Goal: Ask a question: Seek information or help from site administrators or community

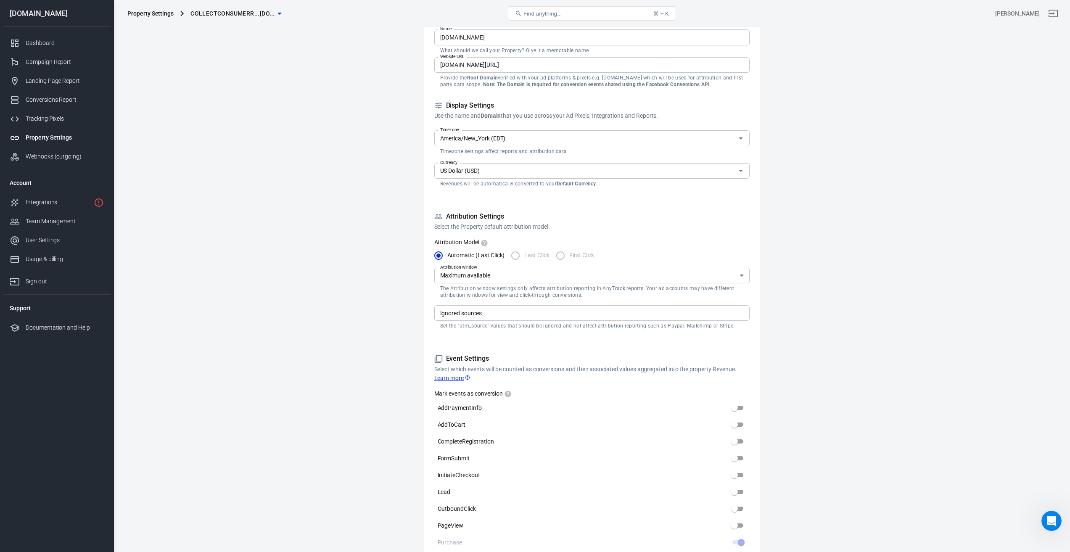
scroll to position [1, 0]
click at [41, 41] on div "Dashboard" at bounding box center [65, 43] width 78 height 9
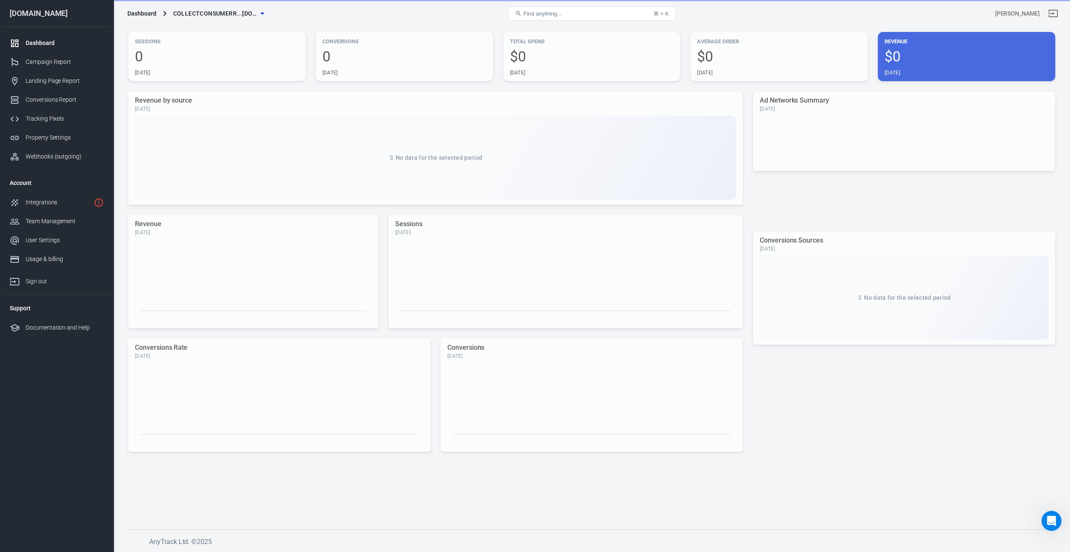
scroll to position [22, 0]
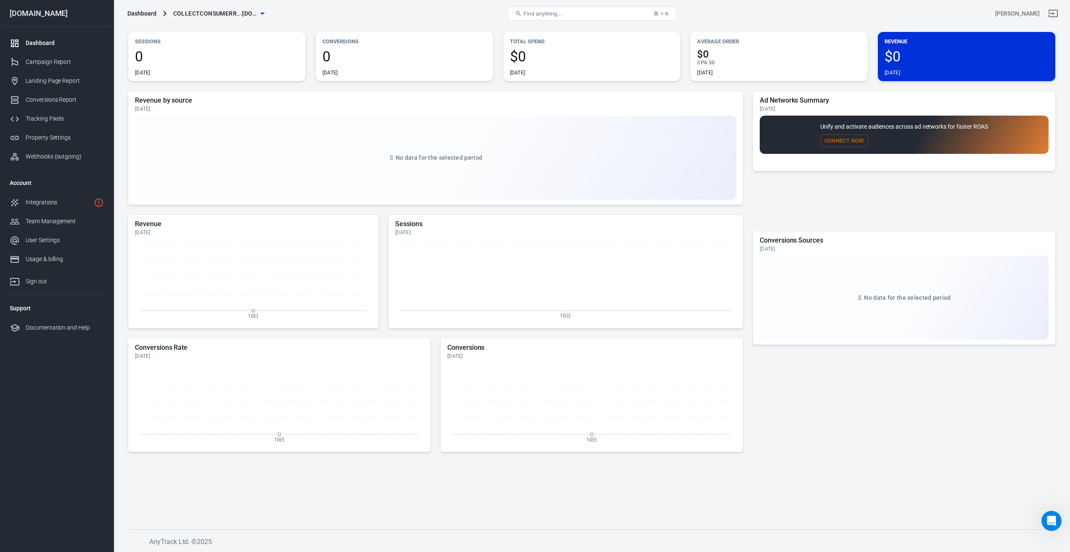
click at [1052, 520] on icon "Open Intercom Messenger" at bounding box center [1052, 521] width 14 height 14
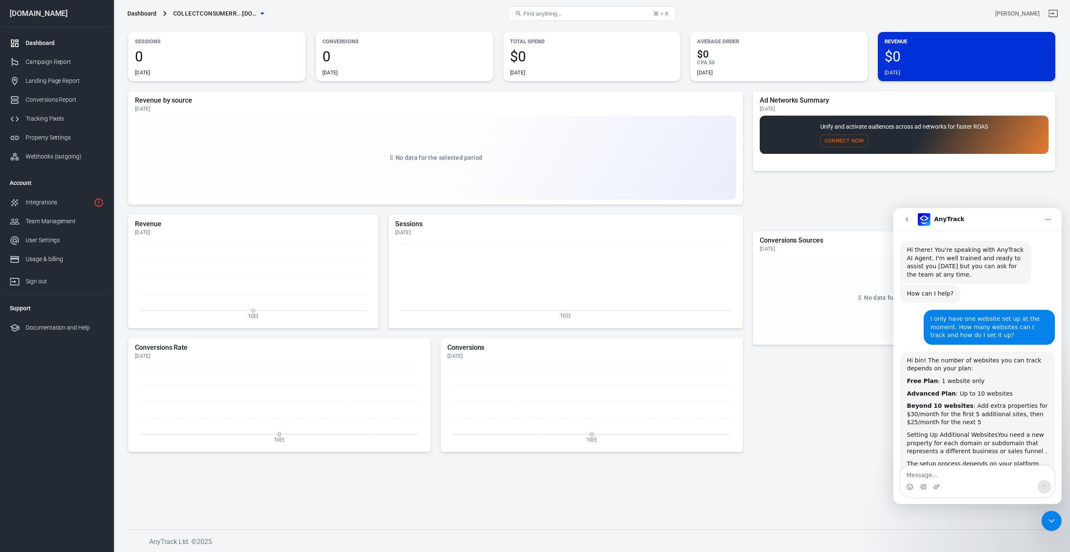
scroll to position [2728, 0]
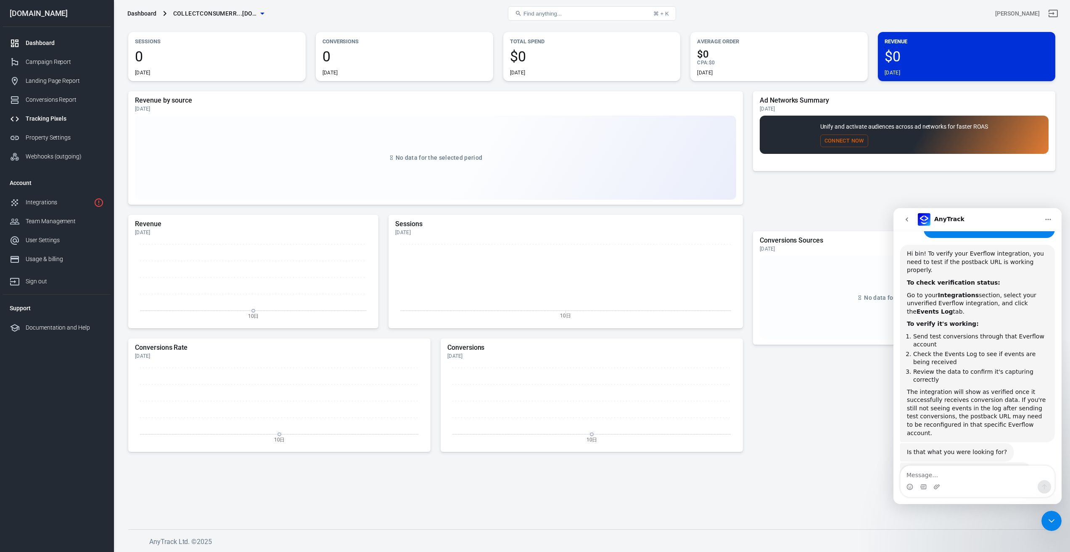
click at [44, 118] on div "Tracking Pixels" at bounding box center [65, 118] width 78 height 9
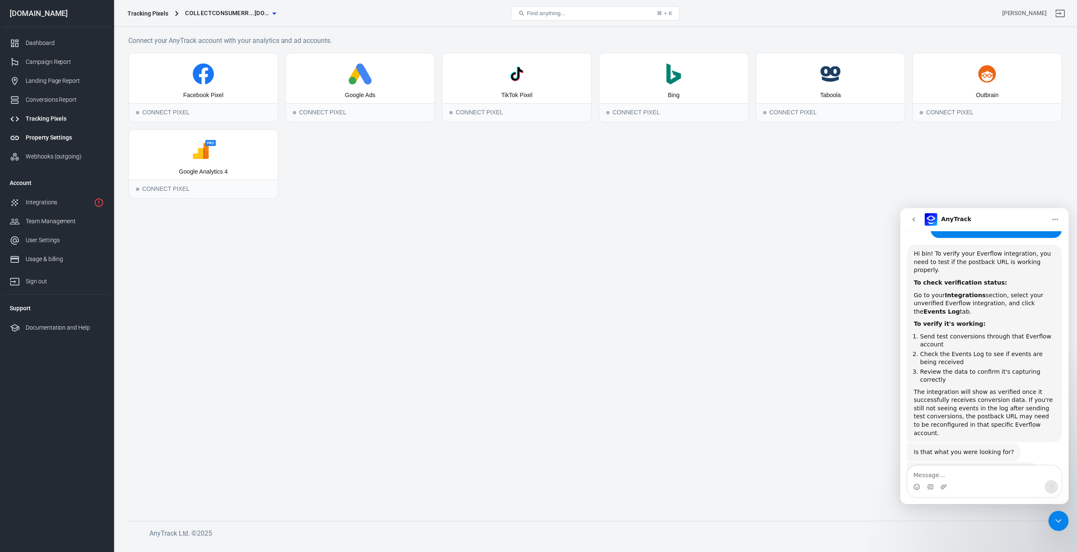
click at [48, 138] on div "Property Settings" at bounding box center [65, 137] width 78 height 9
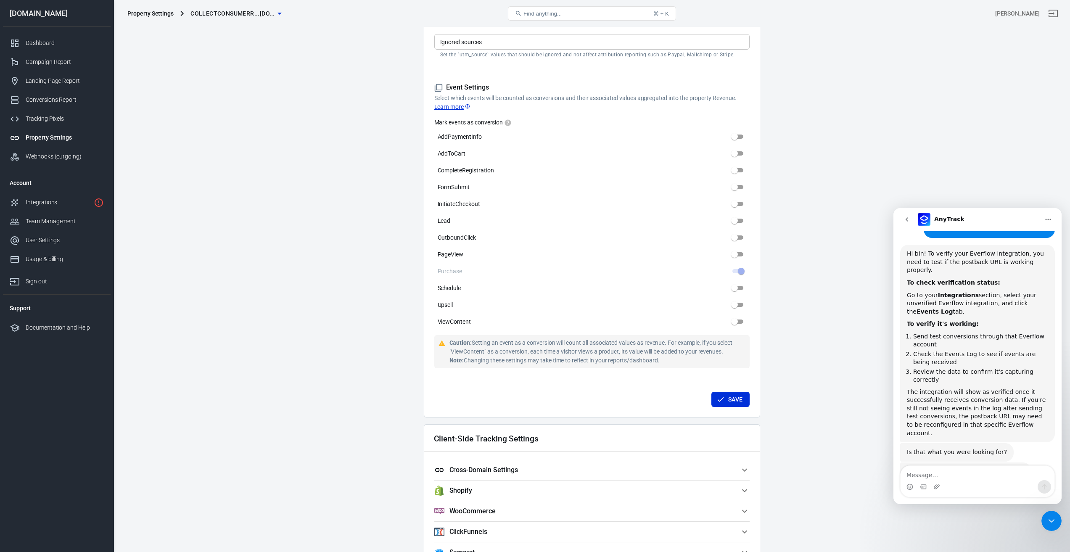
scroll to position [252, 0]
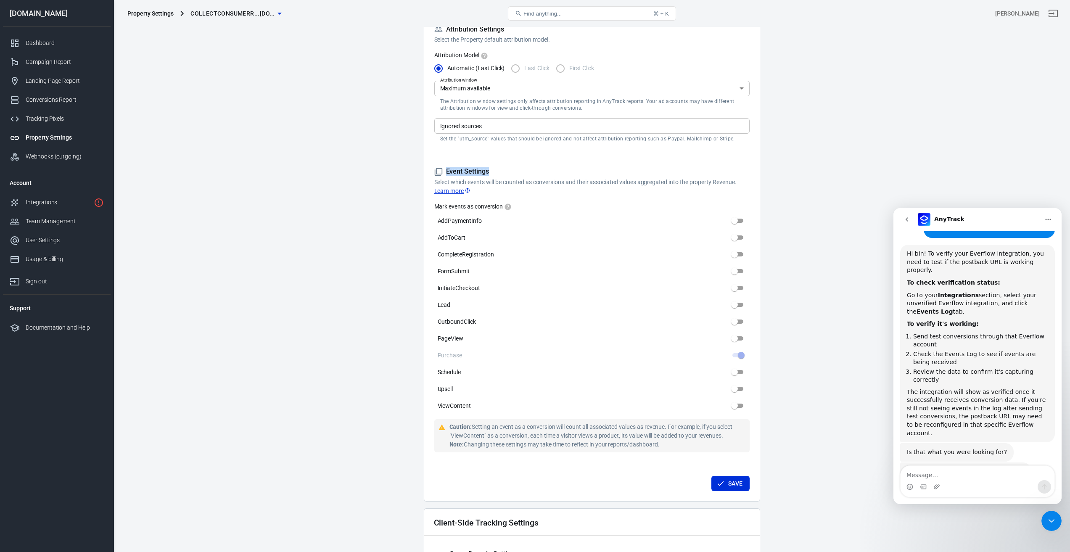
drag, startPoint x: 492, startPoint y: 170, endPoint x: 447, endPoint y: 169, distance: 45.0
click at [447, 169] on h5 "Event Settings" at bounding box center [591, 171] width 315 height 9
copy h5 "Event Settings"
drag, startPoint x: 435, startPoint y: 355, endPoint x: 466, endPoint y: 355, distance: 30.3
click at [466, 355] on label "Purchase" at bounding box center [591, 355] width 315 height 13
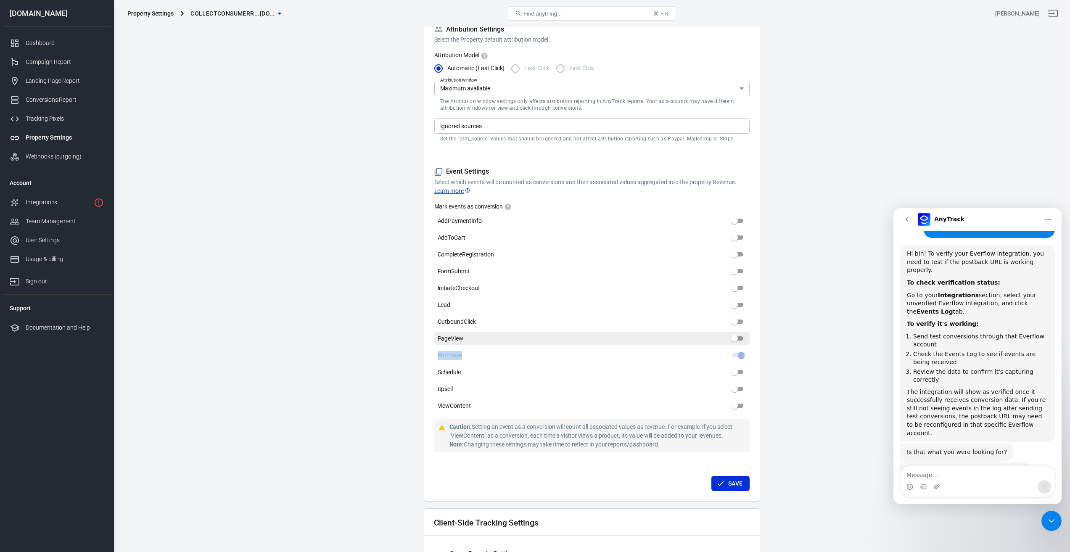
copy span "Purchase"
click at [967, 477] on textarea "Message…" at bounding box center [978, 473] width 154 height 14
paste textarea "How to set the switches of Event Settings event? I run a regular e-commerce pro…"
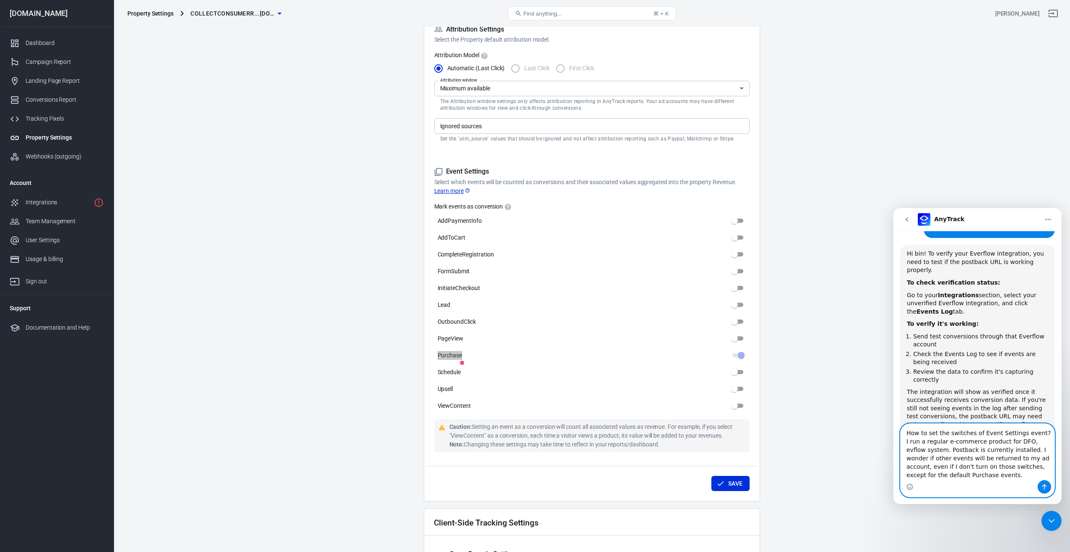
scroll to position [2770, 0]
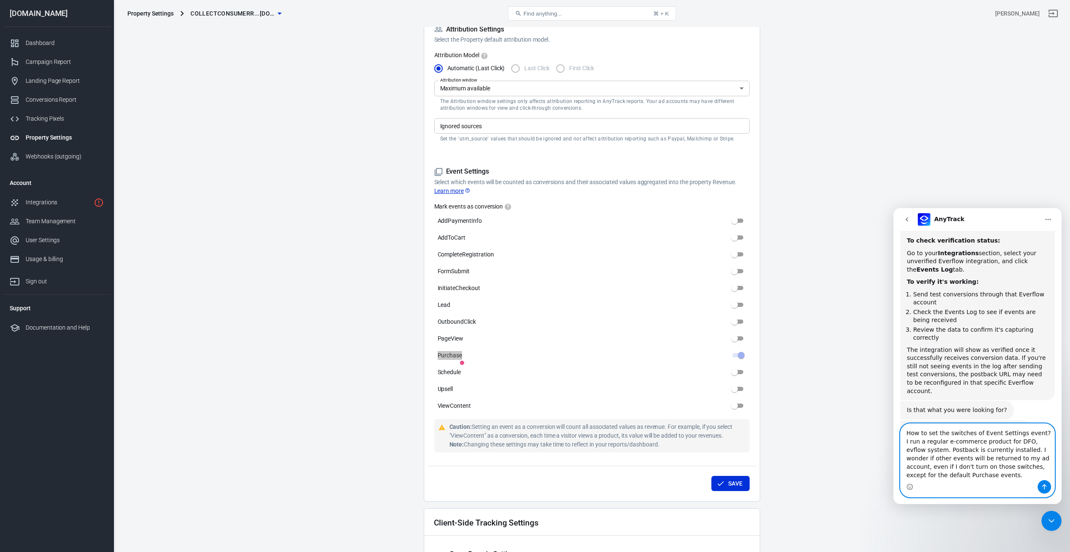
click at [979, 454] on textarea "How to set the switches of Event Settings event? I run a regular e-commerce pro…" at bounding box center [978, 452] width 154 height 56
paste textarea ", and currently have postback installed. I wonder if other than the default Pur…"
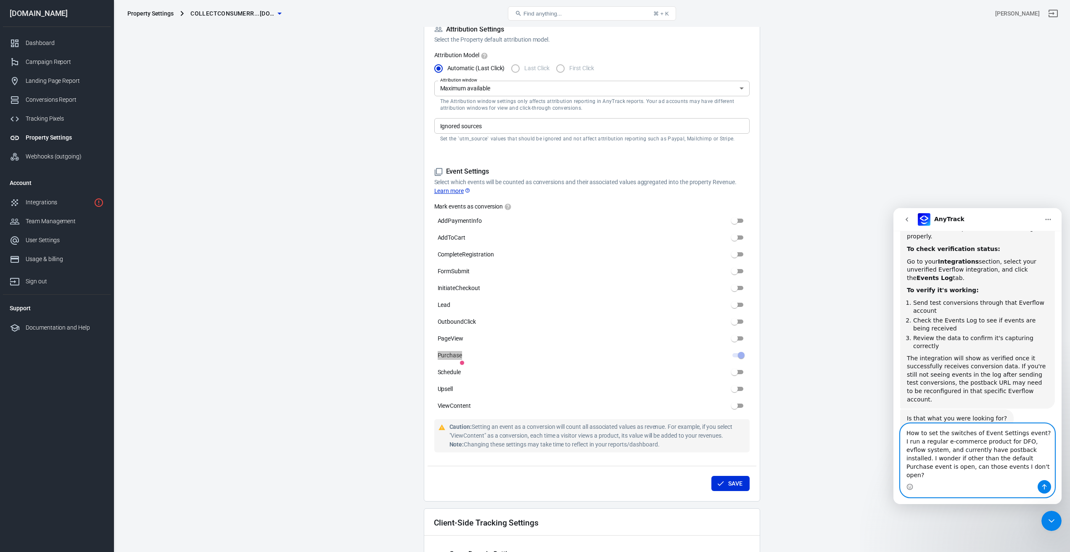
type textarea "How to set the switches of Event Settings event? I run a regular e-commerce pro…"
click at [1044, 487] on icon "Send a message…" at bounding box center [1044, 487] width 7 height 7
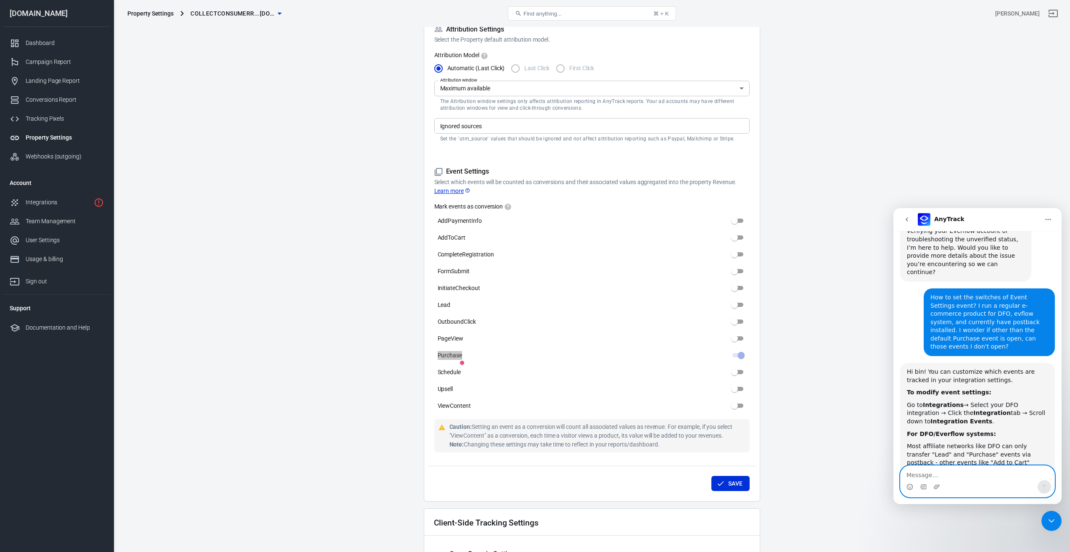
scroll to position [3017, 0]
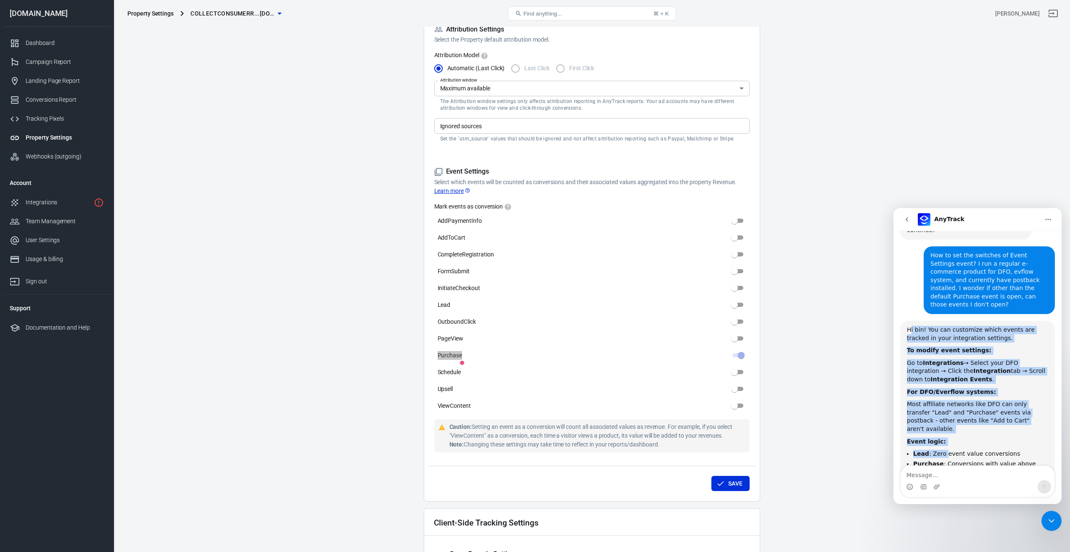
drag, startPoint x: 910, startPoint y: 246, endPoint x: 947, endPoint y: 368, distance: 127.1
click at [947, 368] on div "Hi bin! You can customize which events are tracked in your integration settings…" at bounding box center [977, 423] width 141 height 195
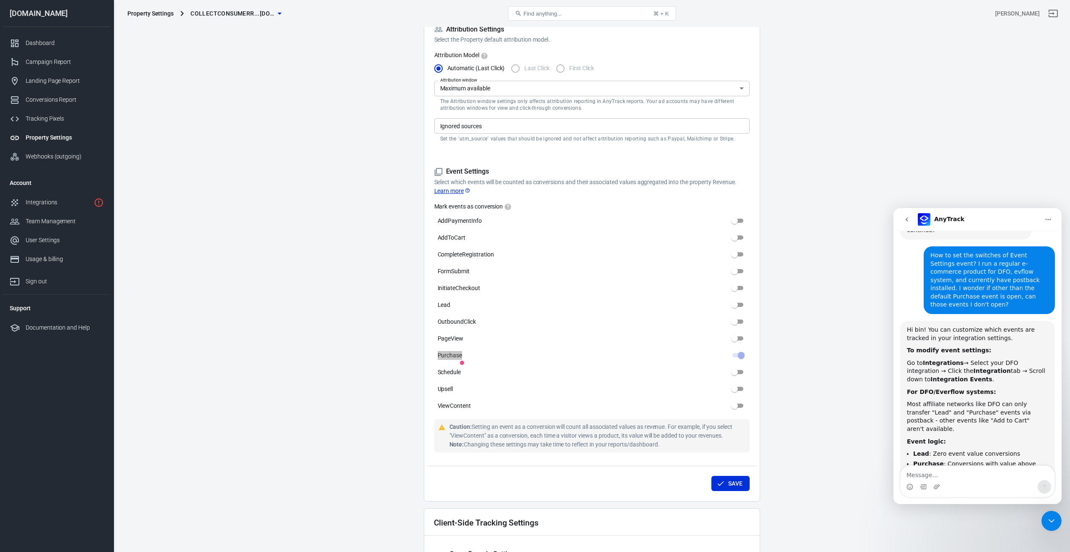
click at [967, 460] on li "Purchase : Conversions with value above zero" at bounding box center [981, 468] width 135 height 16
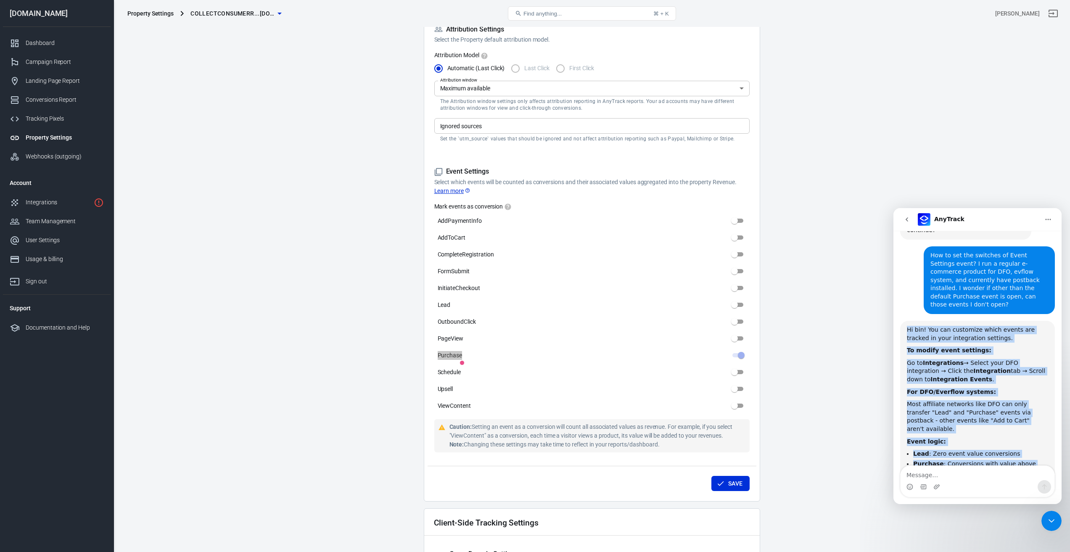
drag, startPoint x: 912, startPoint y: 260, endPoint x: 1028, endPoint y: 422, distance: 199.9
click at [1028, 422] on div "Hi bin! You can customize which events are tracked in your integration settings…" at bounding box center [977, 423] width 141 height 195
copy div "Hi bin! You can customize which events are tracked in your integration settings…"
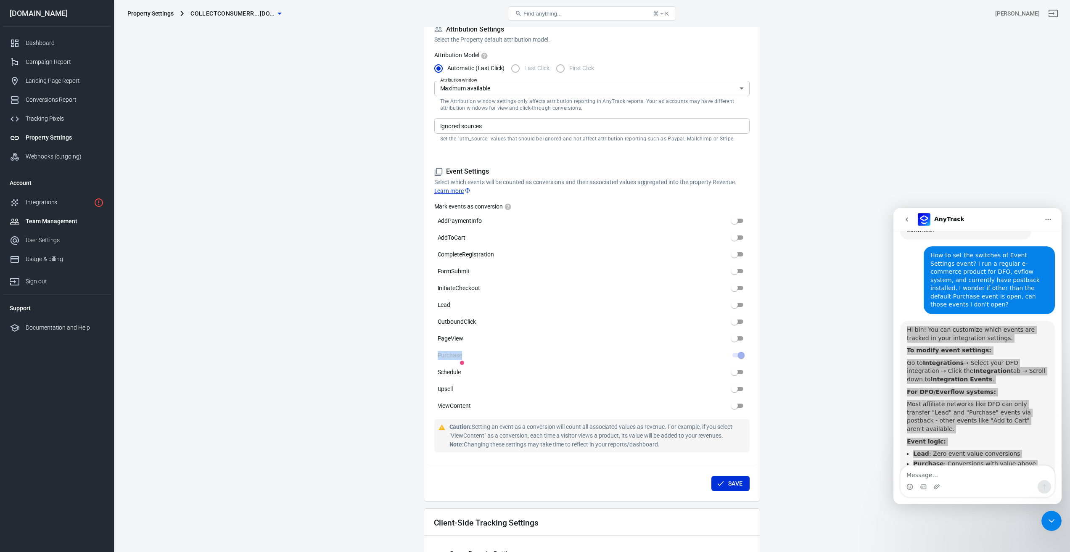
click at [47, 222] on div "Team Management" at bounding box center [65, 221] width 78 height 9
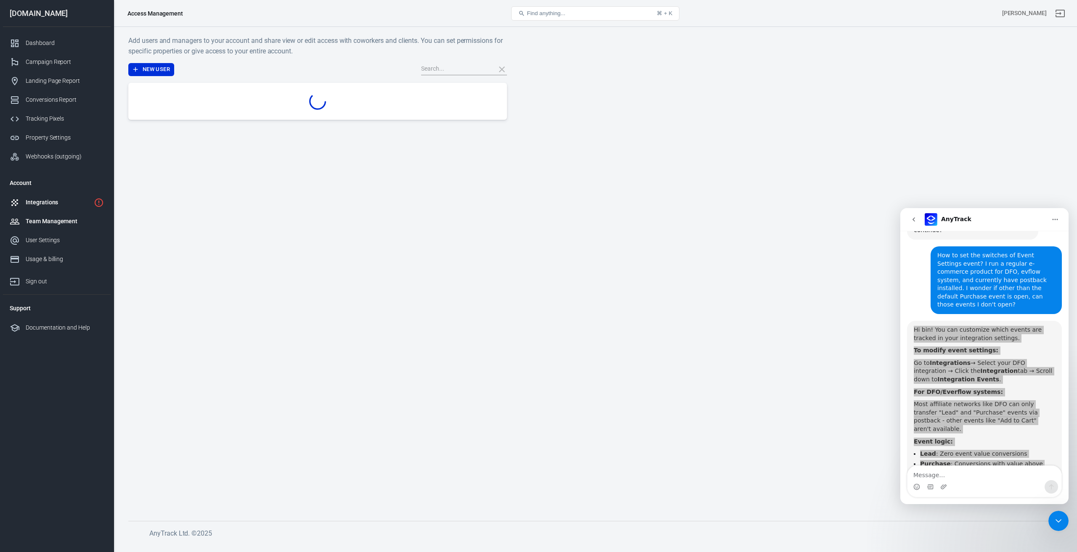
click at [44, 203] on div "Integrations" at bounding box center [58, 202] width 65 height 9
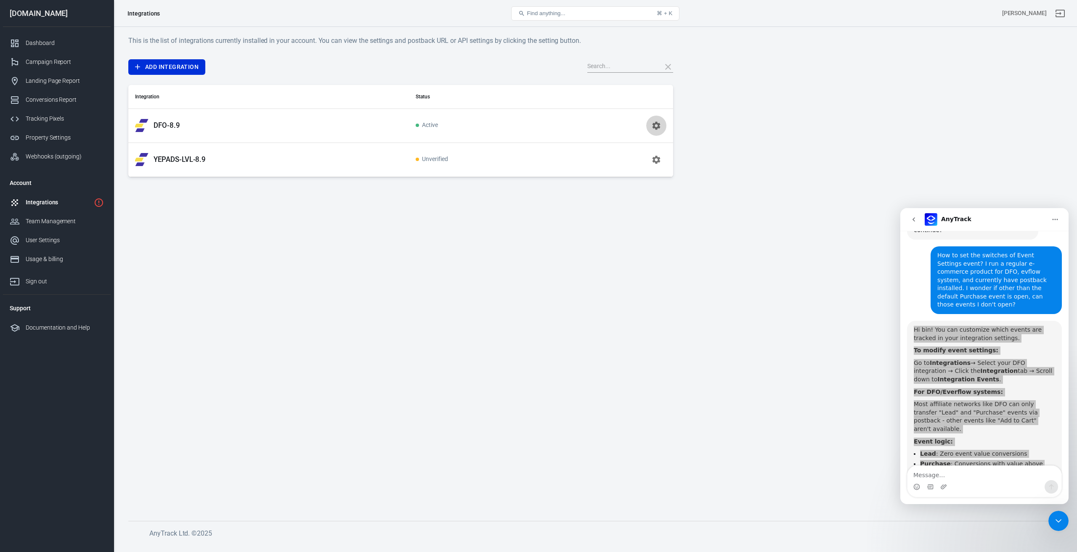
click at [654, 122] on icon "button" at bounding box center [656, 126] width 10 height 10
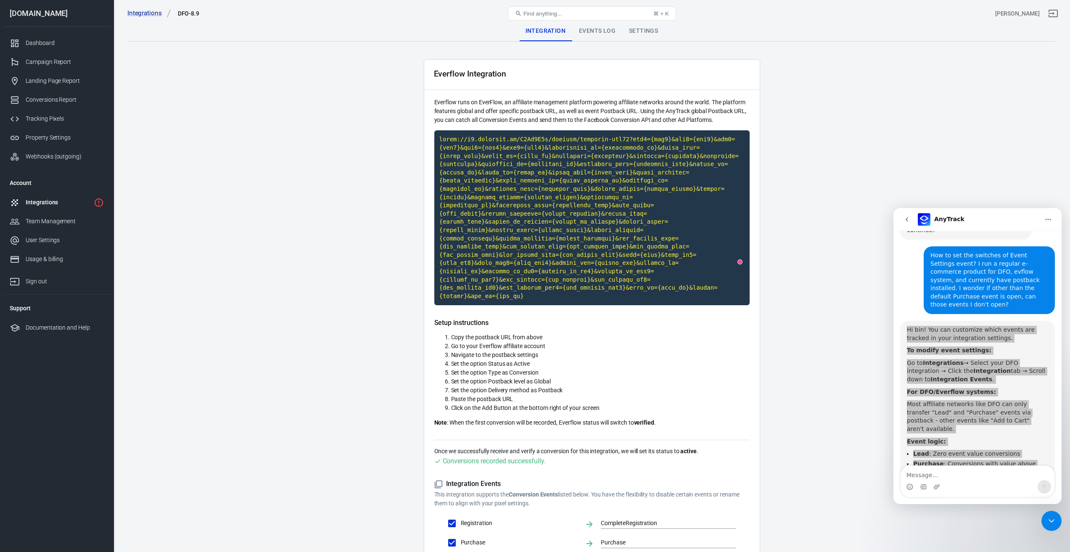
click at [606, 31] on div "Events Log" at bounding box center [597, 31] width 50 height 20
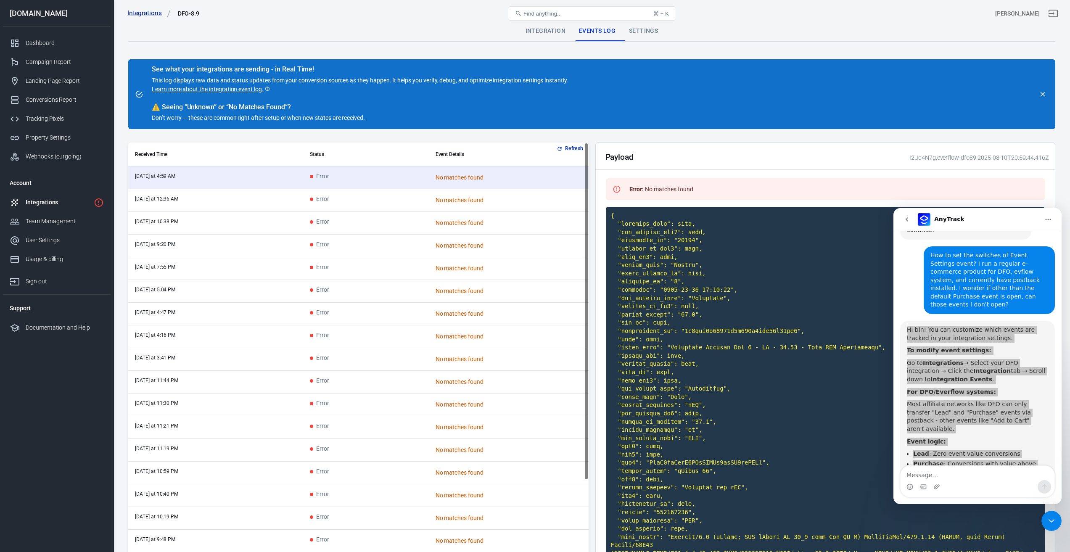
click at [642, 28] on div "Settings" at bounding box center [643, 31] width 42 height 20
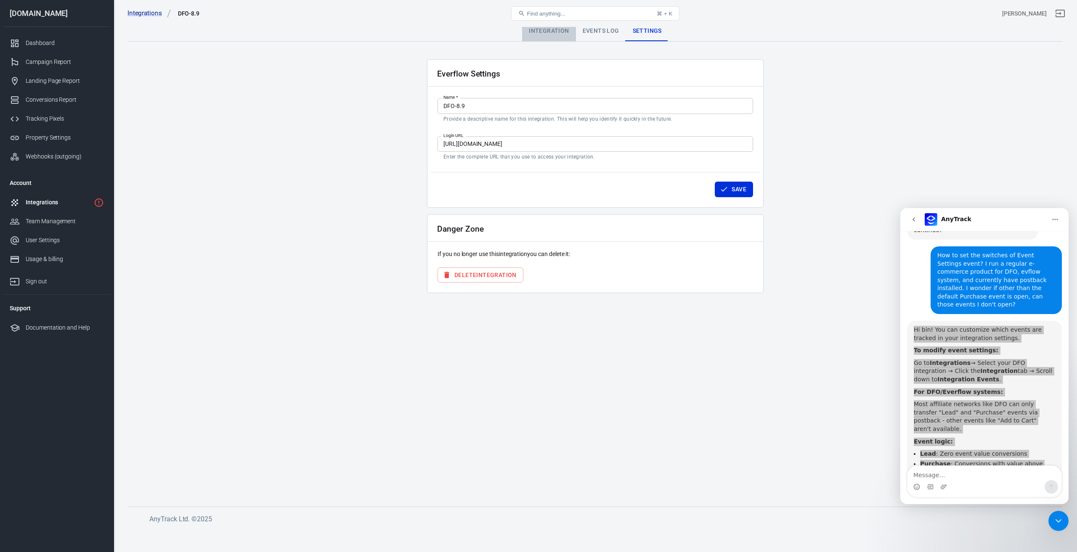
click at [550, 34] on div "Integration" at bounding box center [548, 31] width 53 height 20
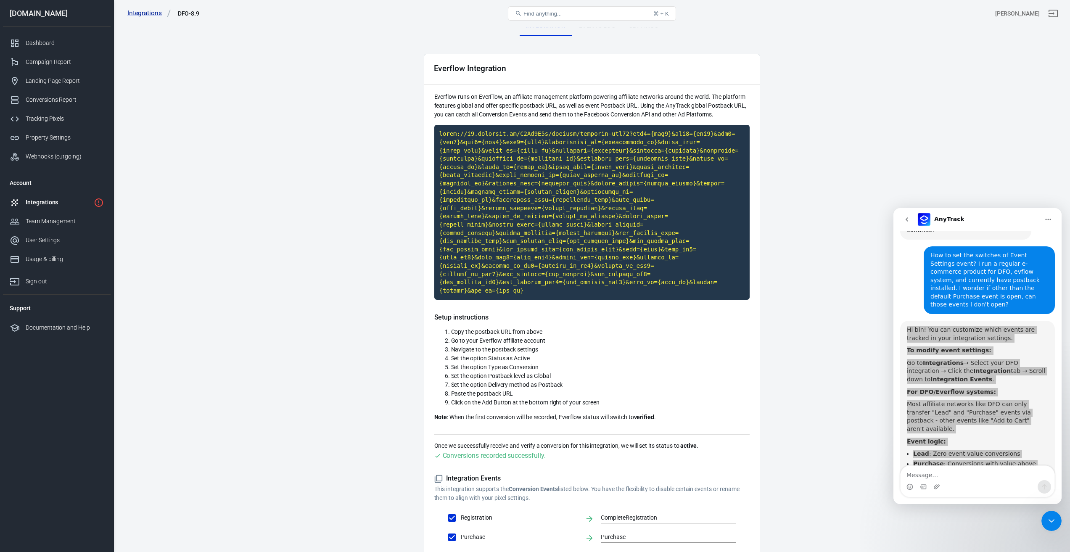
scroll to position [48, 0]
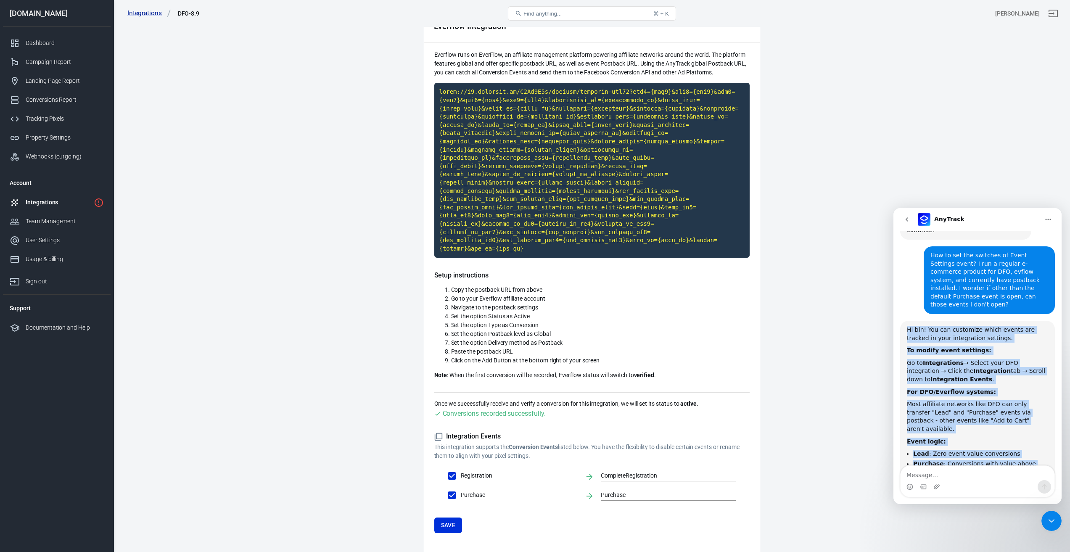
click at [961, 400] on div "Most affiliate networks like DFO can only transfer "Lead" and "Purchase" events…" at bounding box center [977, 416] width 141 height 33
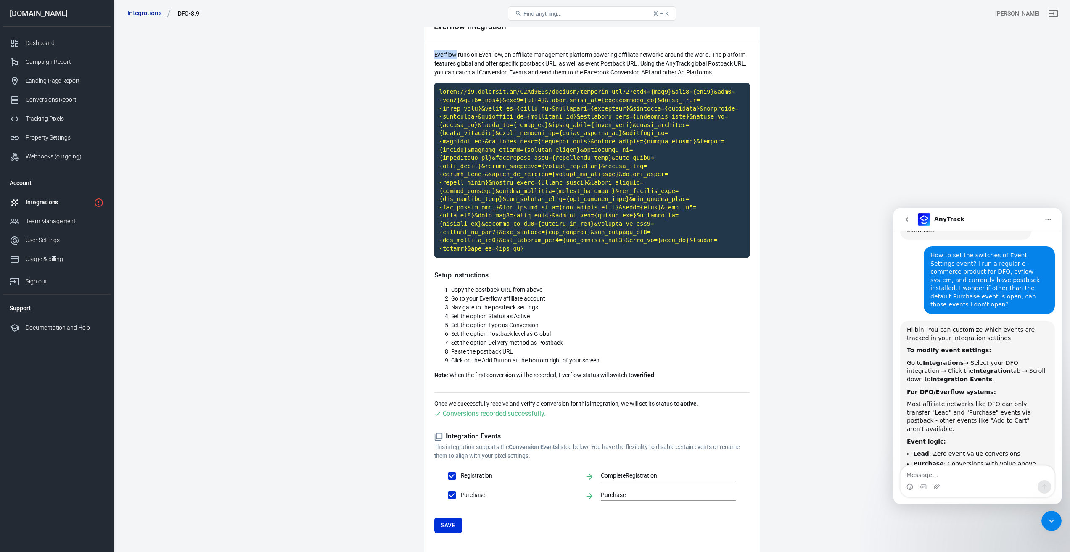
drag, startPoint x: 455, startPoint y: 53, endPoint x: 349, endPoint y: 32, distance: 107.7
click at [434, 52] on div "Everflow Integration Everflow runs on EverFlow, an affiliate management platfor…" at bounding box center [592, 285] width 336 height 546
drag, startPoint x: 461, startPoint y: 435, endPoint x: 493, endPoint y: 438, distance: 31.3
click at [493, 471] on span "Registration" at bounding box center [519, 475] width 117 height 9
copy span "Registration"
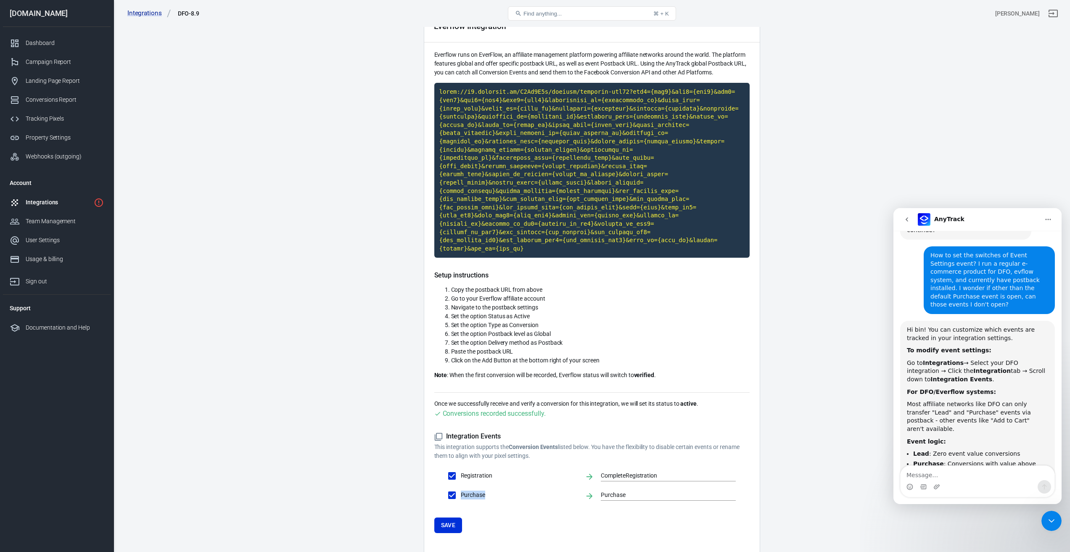
drag, startPoint x: 490, startPoint y: 456, endPoint x: 462, endPoint y: 454, distance: 28.7
click at [462, 491] on span "Purchase" at bounding box center [519, 495] width 117 height 9
copy span "Purchase"
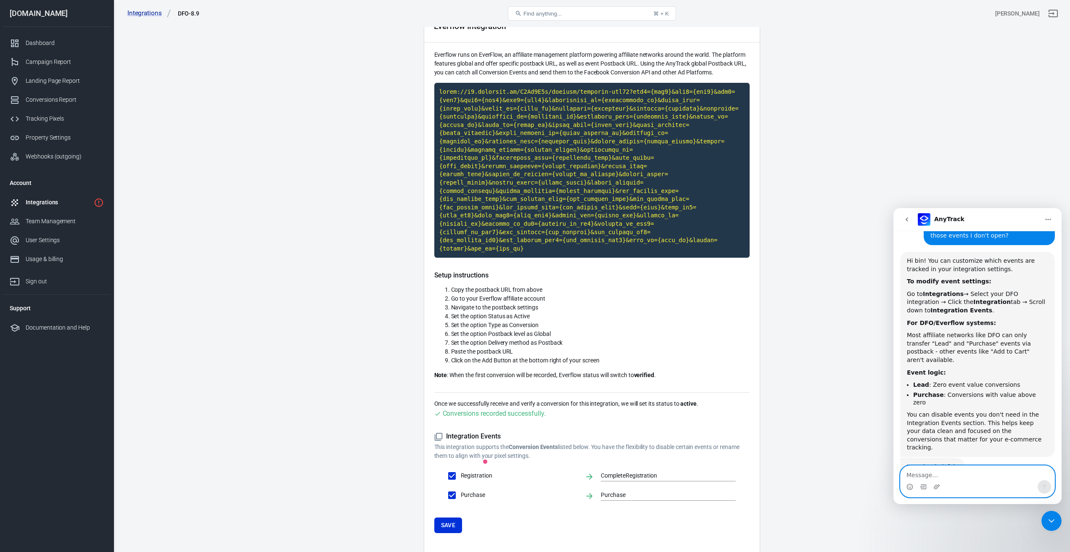
click at [969, 471] on textarea "Message…" at bounding box center [978, 473] width 154 height 14
paste textarea "Currently I see that there are only Registration and Purchase for Everflow inte…"
type textarea "Currently I see that there are only Registration and Purchase for Everflow inte…"
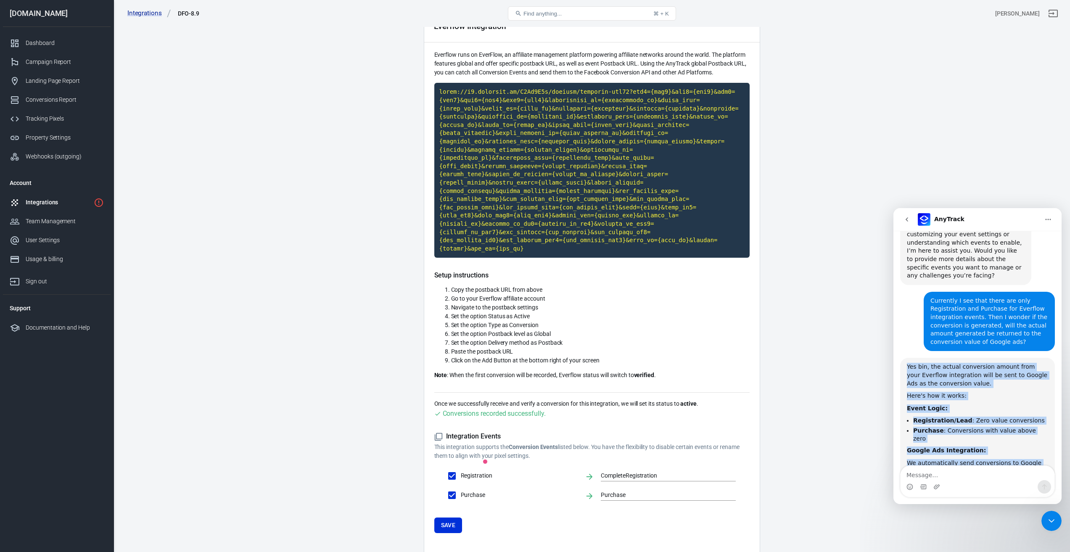
scroll to position [3388, 0]
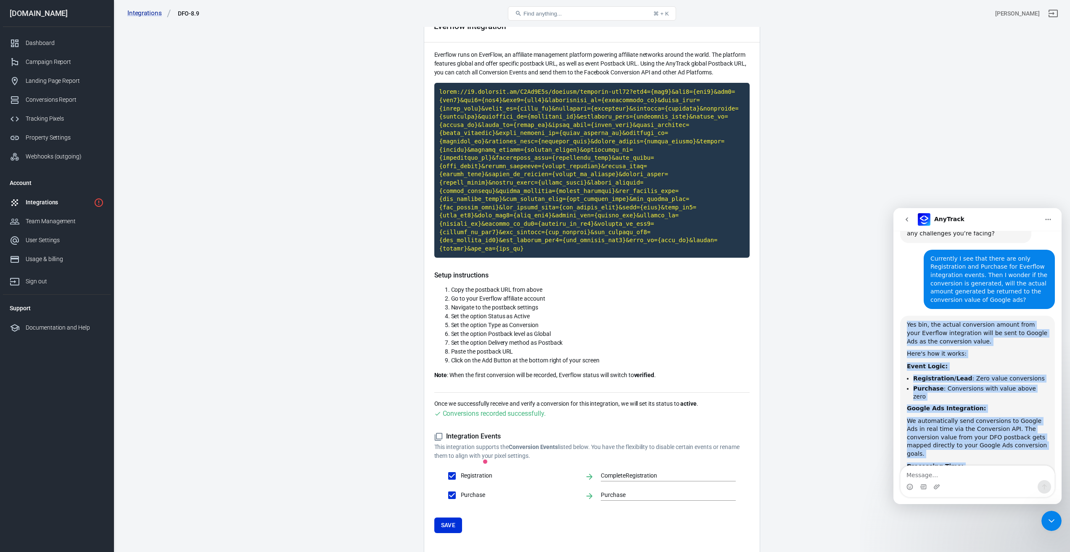
drag, startPoint x: 908, startPoint y: 268, endPoint x: 1004, endPoint y: 422, distance: 182.5
click at [1004, 422] on div "Yes bin, the actual conversion amount from your Everflow integration will be se…" at bounding box center [977, 425] width 141 height 208
copy div "Yes bin, the actual conversion amount from your Everflow integration will be se…"
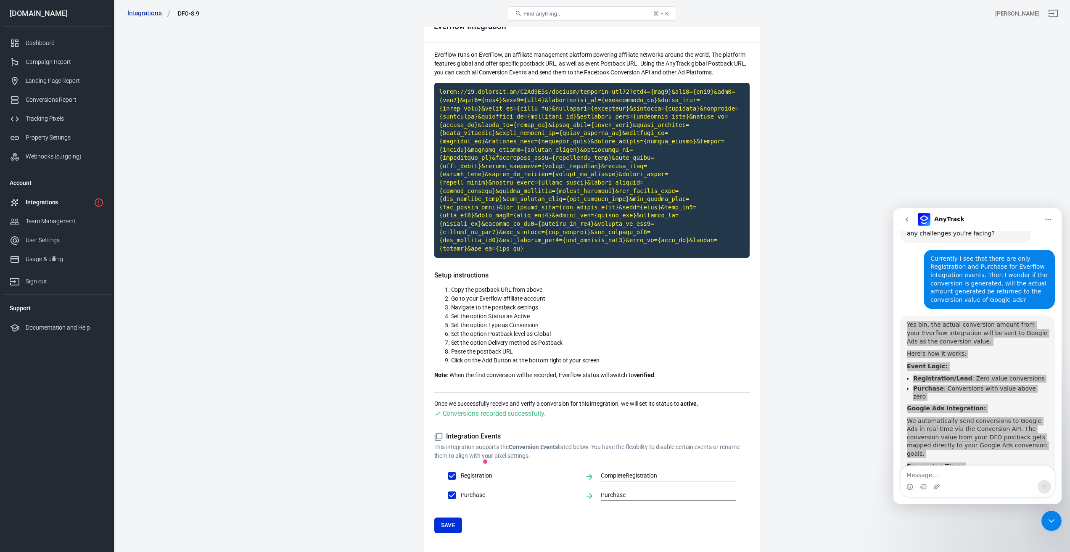
click at [815, 302] on main "Integration Events Log Settings Everflow Integration Everflow runs on EverFlow,…" at bounding box center [591, 266] width 927 height 584
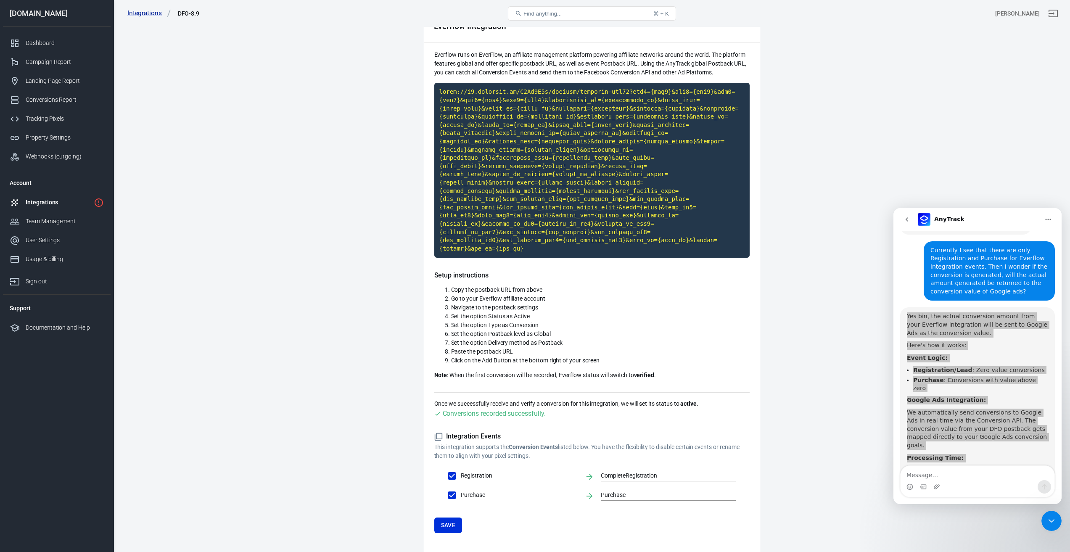
click at [1058, 522] on div "Close Intercom Messenger" at bounding box center [1052, 521] width 20 height 20
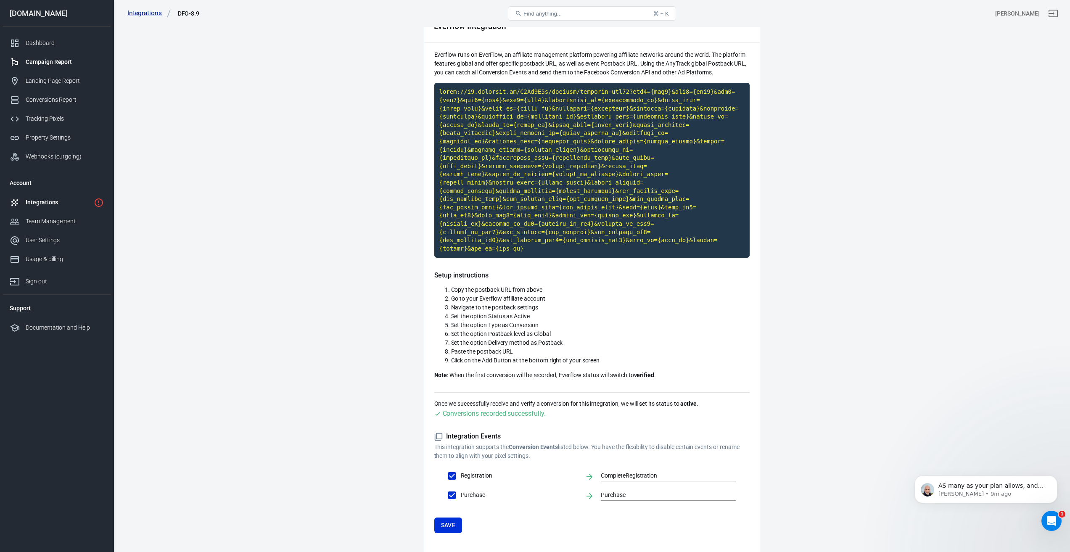
scroll to position [0, 0]
click at [47, 199] on div "Integrations" at bounding box center [58, 202] width 65 height 9
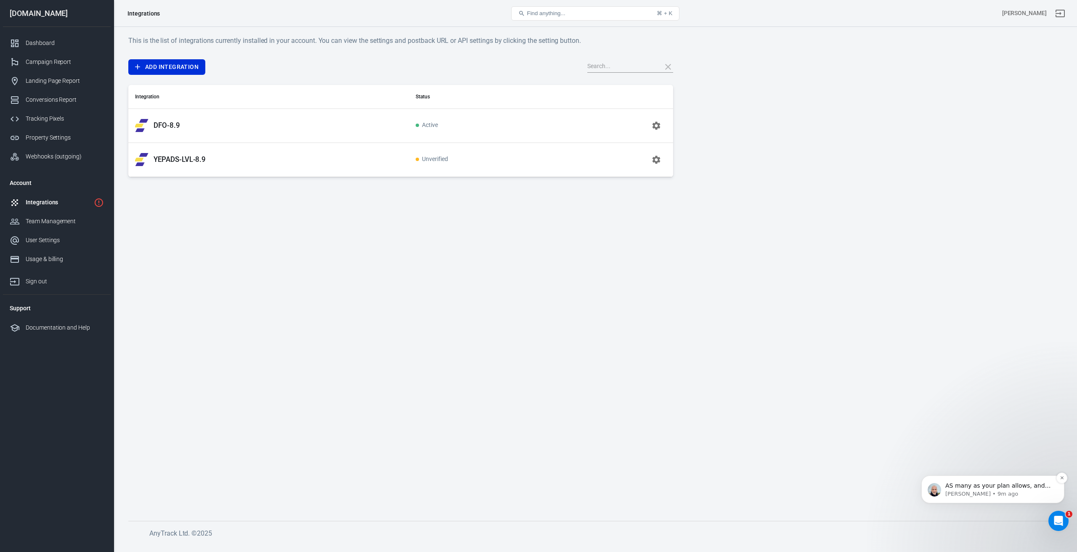
click at [1007, 495] on p "[PERSON_NAME] • 9m ago" at bounding box center [999, 494] width 109 height 8
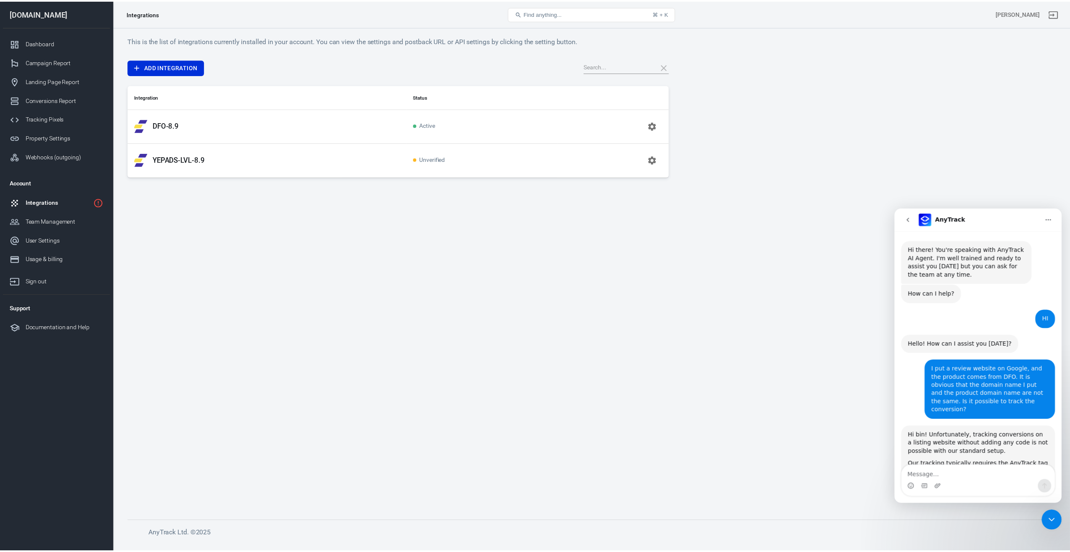
scroll to position [4472, 0]
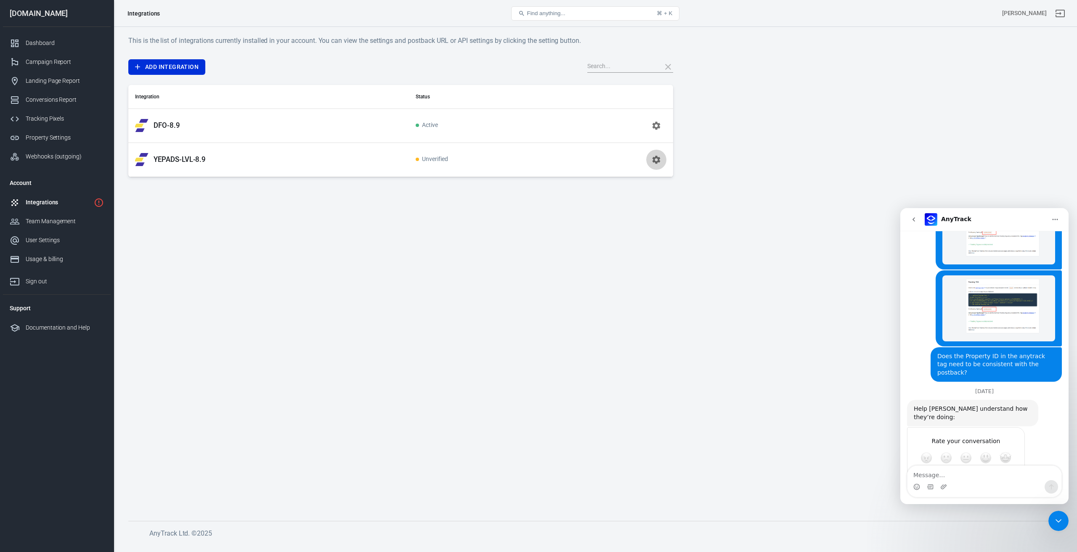
click at [652, 164] on icon "button" at bounding box center [656, 160] width 10 height 10
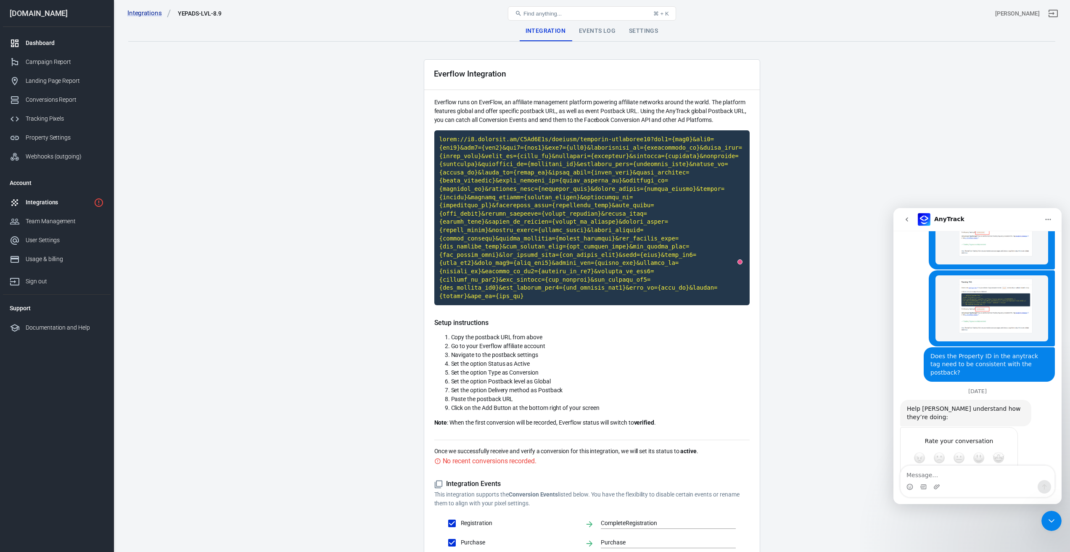
click at [34, 40] on div "Dashboard" at bounding box center [65, 43] width 78 height 9
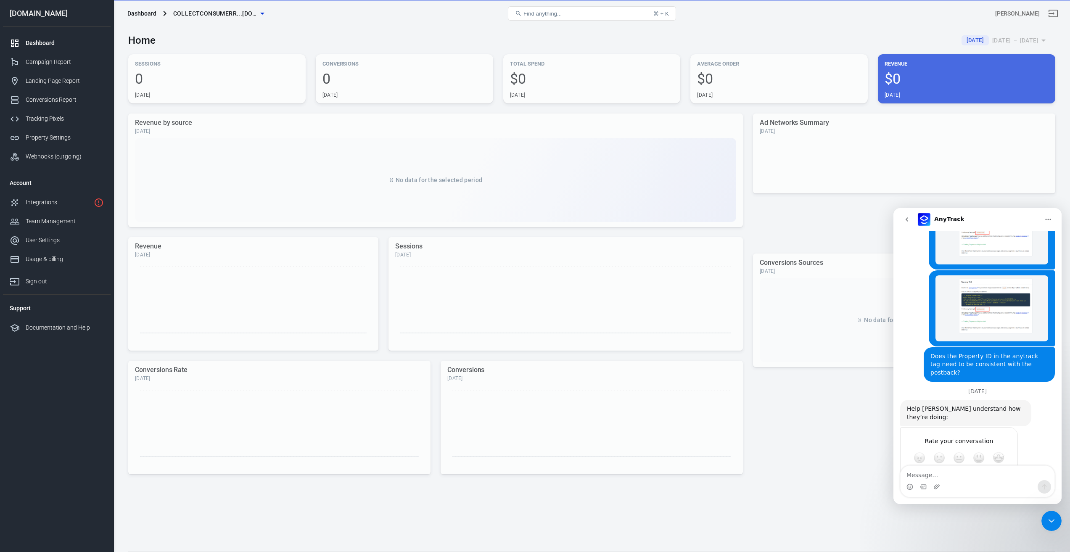
click at [1058, 526] on div "Close Intercom Messenger" at bounding box center [1052, 521] width 20 height 20
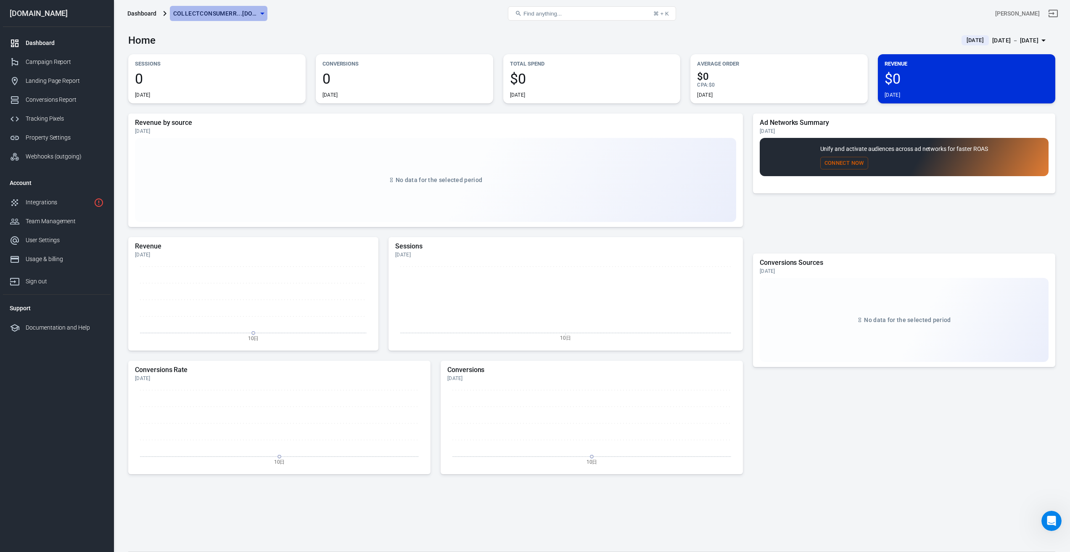
click at [254, 13] on span "collectconsumerr...[DOMAIN_NAME]" at bounding box center [215, 13] width 84 height 11
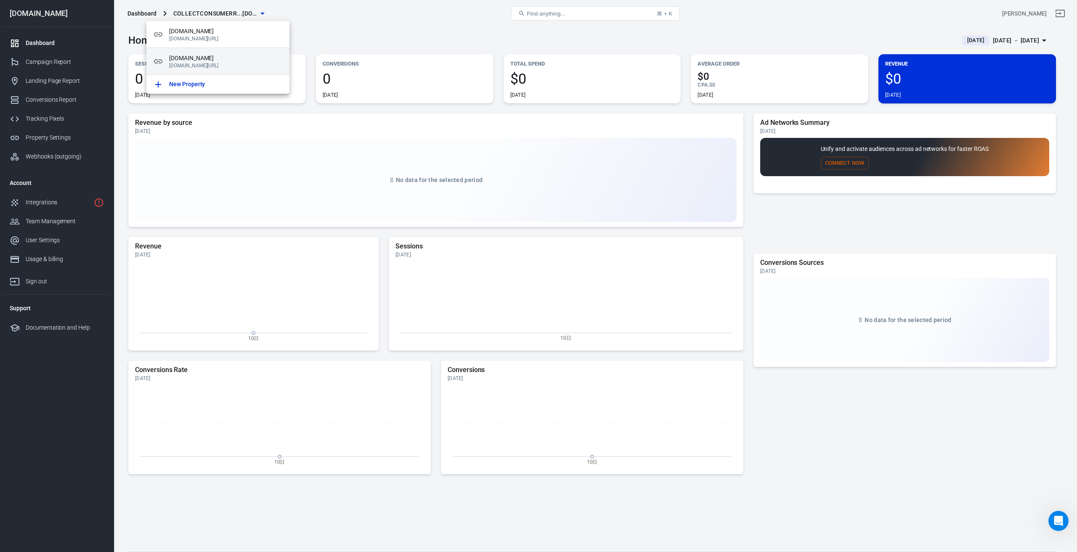
click at [221, 60] on span "[DOMAIN_NAME]" at bounding box center [226, 58] width 114 height 9
click at [40, 204] on div at bounding box center [538, 276] width 1077 height 552
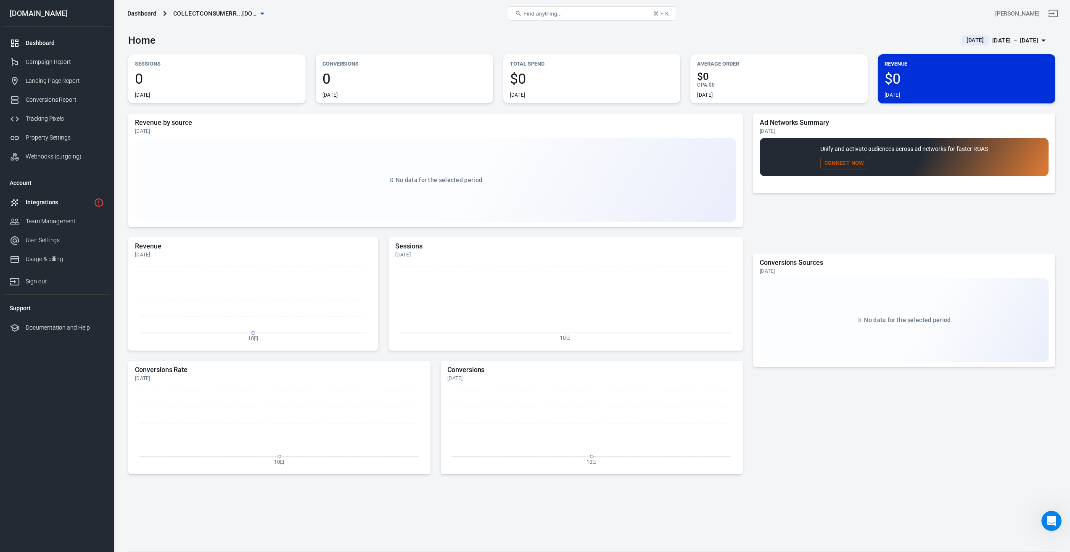
click at [66, 202] on div "Integrations" at bounding box center [58, 202] width 65 height 9
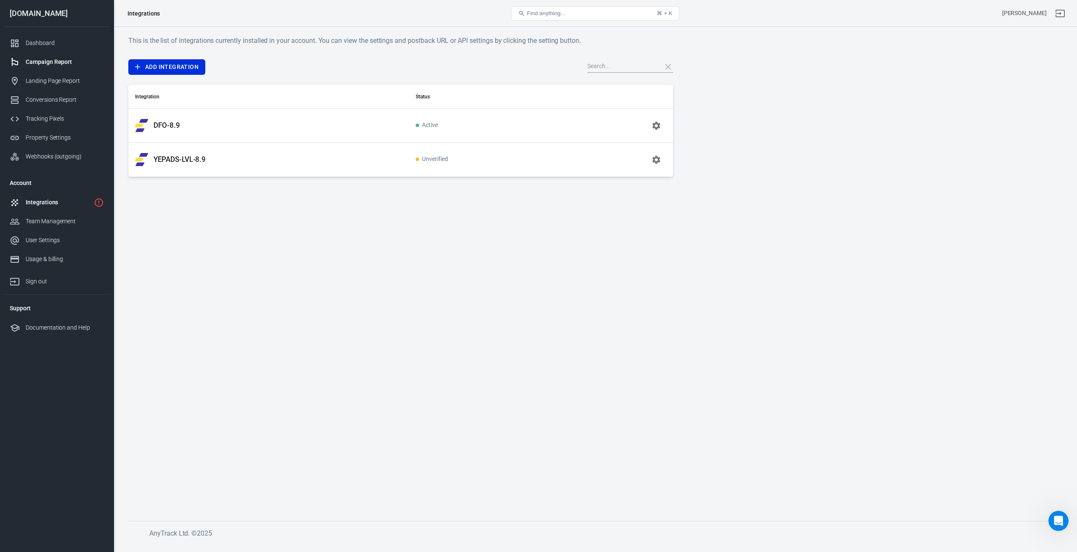
click at [53, 61] on div "Campaign Report" at bounding box center [65, 62] width 78 height 9
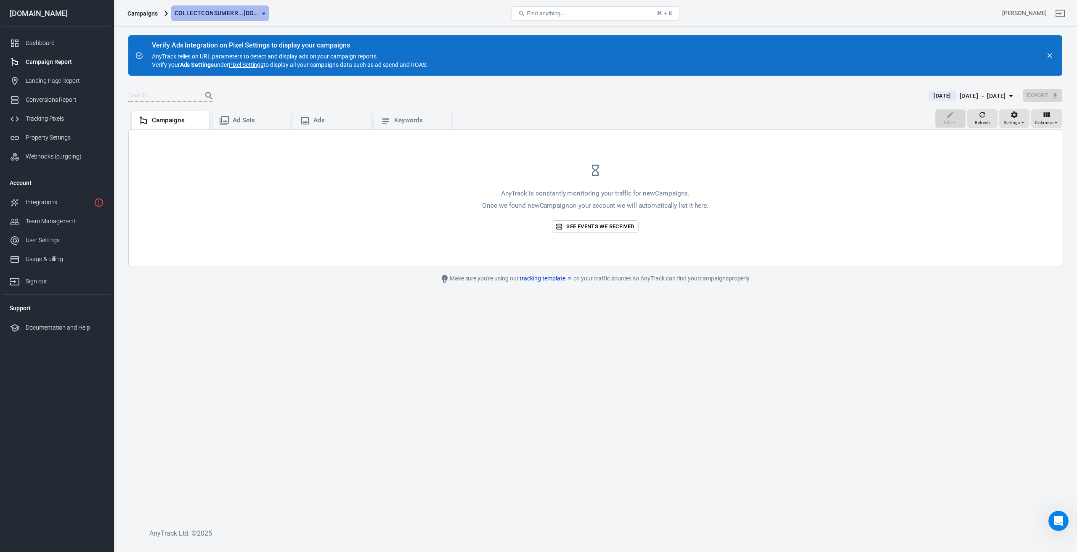
click at [238, 11] on span "collectconsumerr...[DOMAIN_NAME]" at bounding box center [217, 13] width 84 height 11
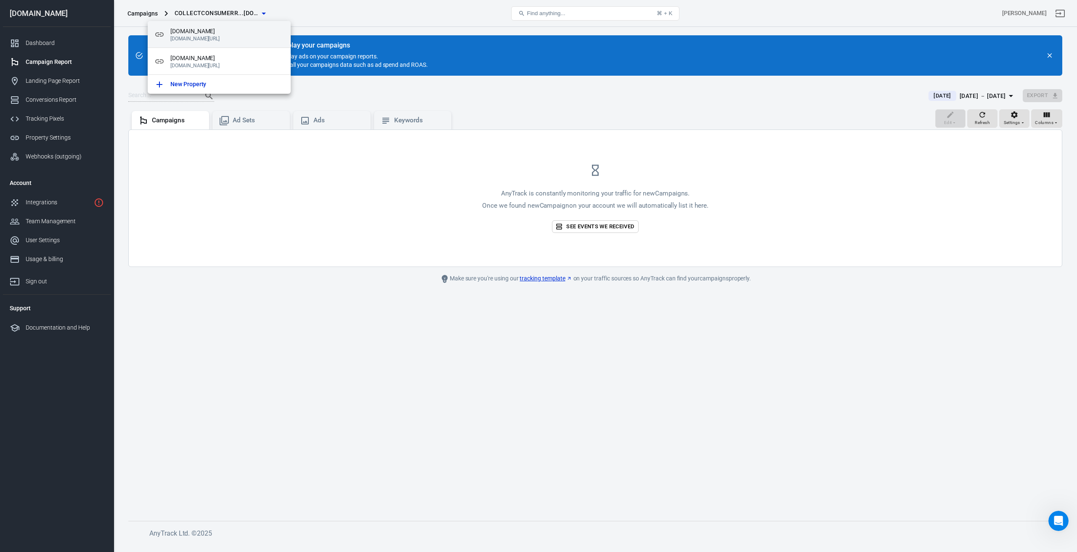
click at [196, 36] on p "[DOMAIN_NAME][URL]" at bounding box center [227, 39] width 114 height 6
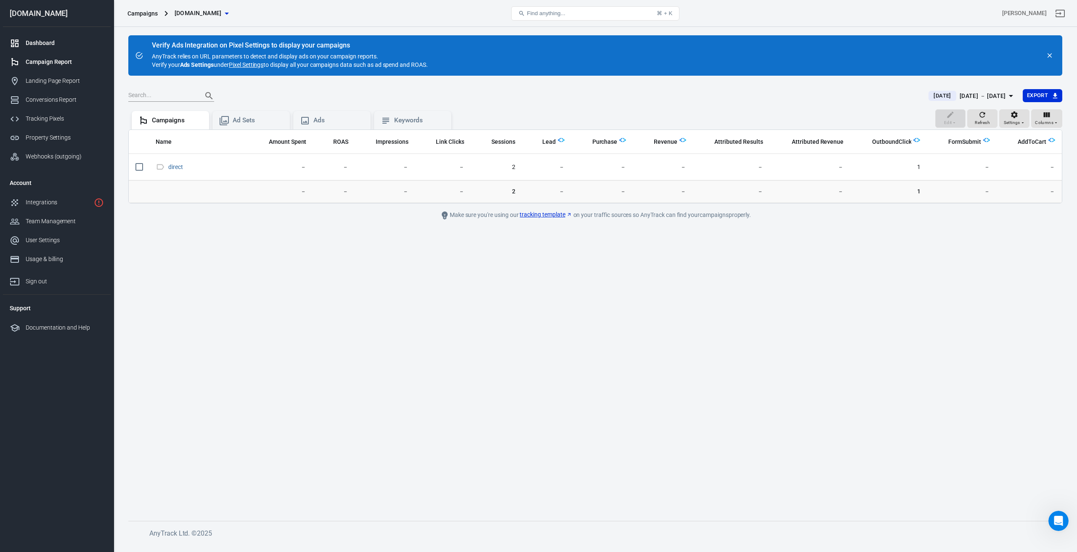
click at [44, 44] on div "Dashboard" at bounding box center [65, 43] width 78 height 9
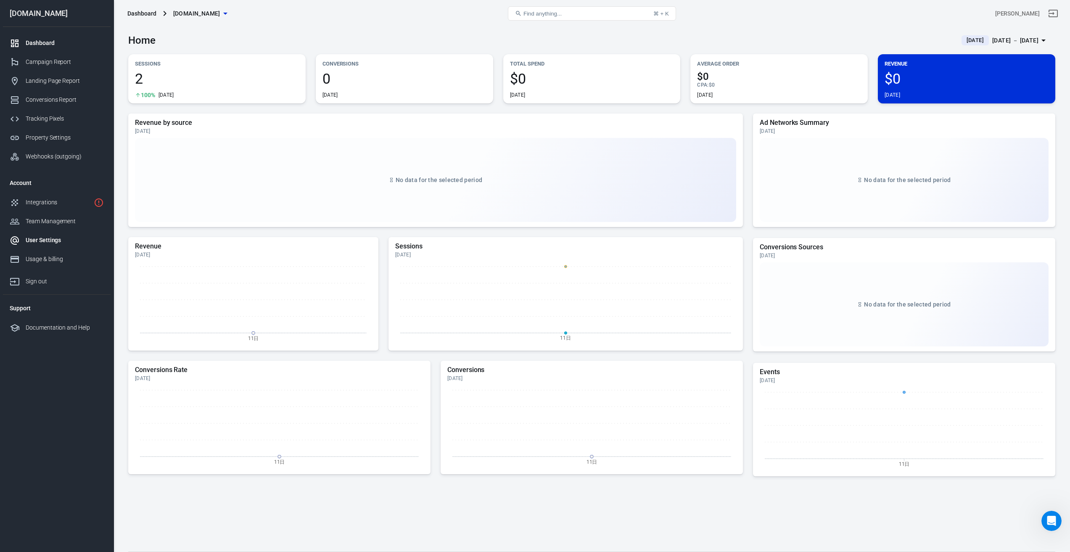
click at [48, 239] on div "User Settings" at bounding box center [65, 240] width 78 height 9
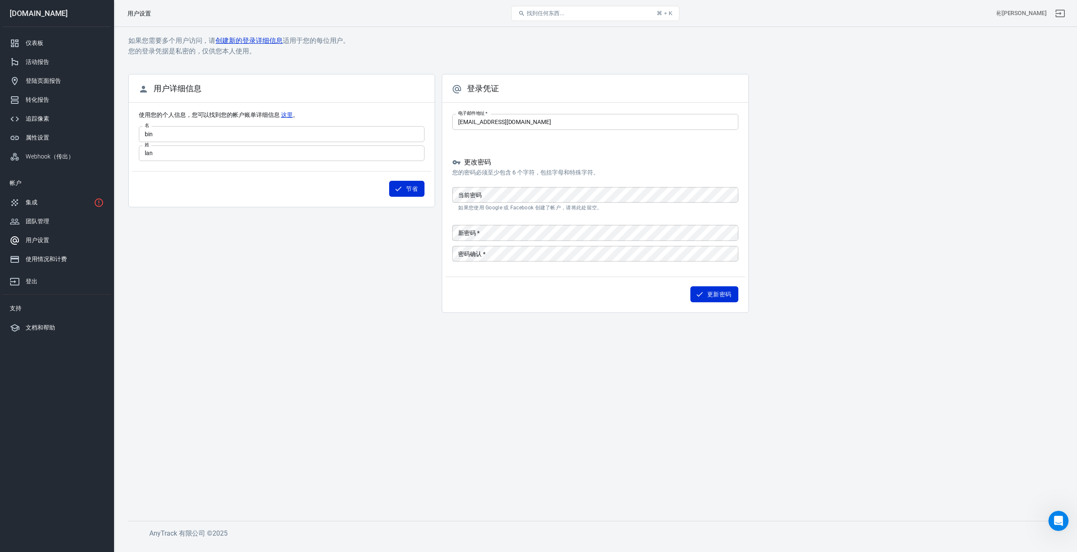
scroll to position [4472, 0]
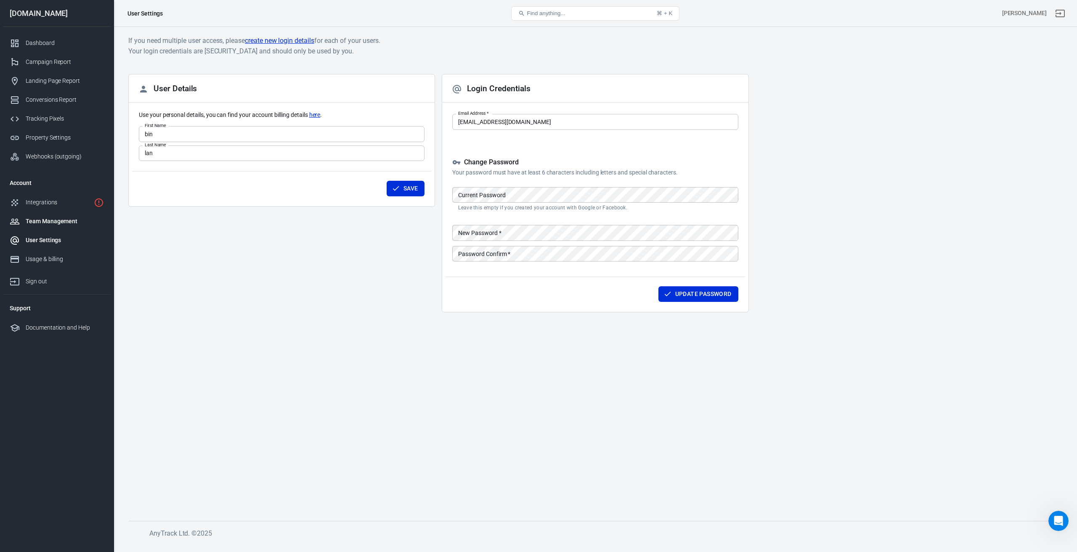
click at [45, 218] on div "Team Management" at bounding box center [65, 221] width 78 height 9
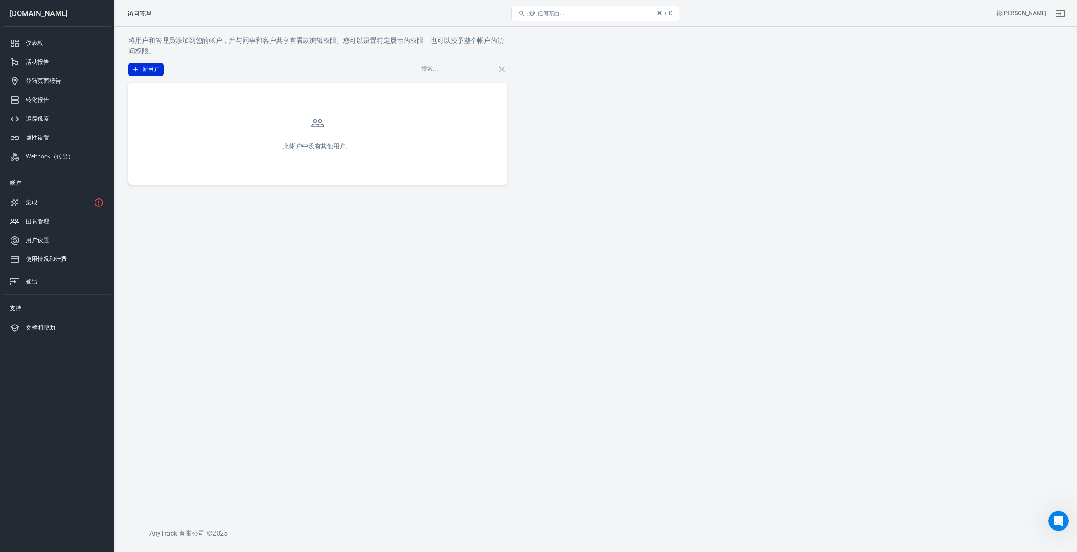
scroll to position [4472, 0]
click at [156, 65] on button "New User" at bounding box center [151, 69] width 46 height 13
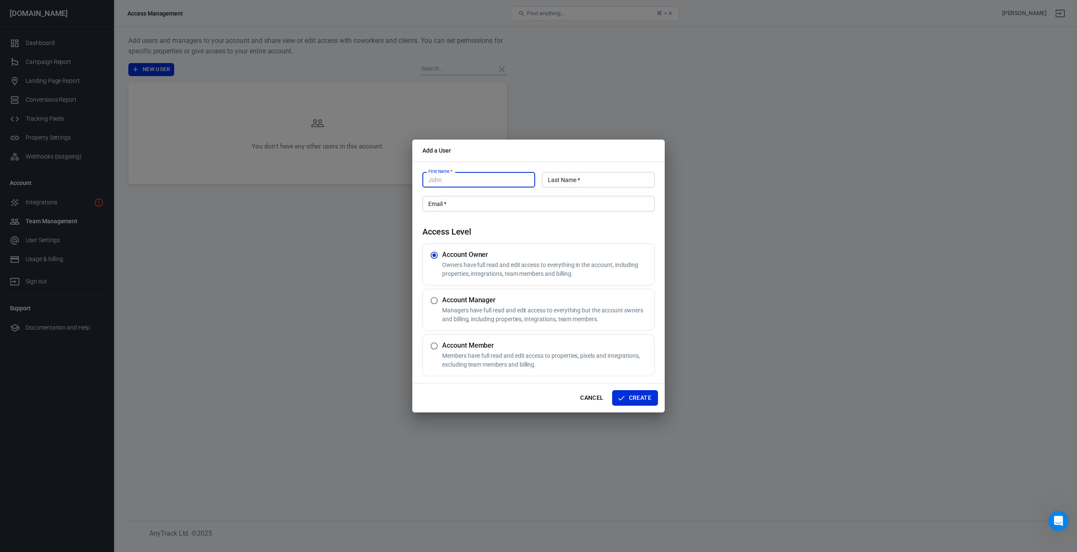
click at [476, 181] on input "First Name   *" at bounding box center [478, 180] width 113 height 16
click at [485, 181] on input "First Name   *" at bounding box center [478, 180] width 113 height 16
click at [592, 181] on input "Last Name   *" at bounding box center [598, 180] width 113 height 16
click at [466, 178] on input "First Name   *" at bounding box center [478, 180] width 113 height 16
type input "[PERSON_NAME]"
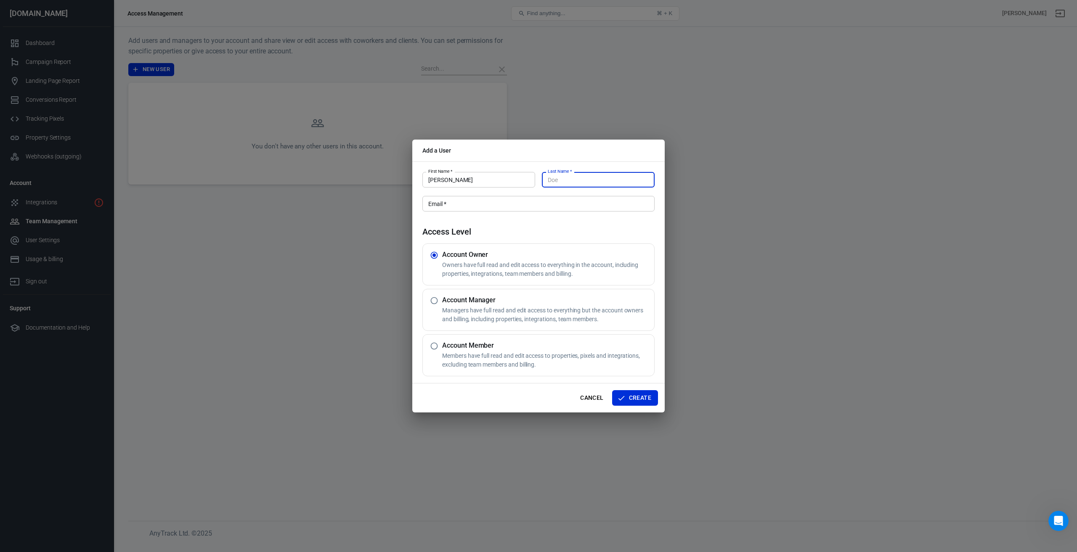
click at [572, 180] on input "Last Name   *" at bounding box center [598, 180] width 113 height 16
type input "guang"
click at [520, 203] on input "Email   *" at bounding box center [538, 204] width 232 height 16
click at [434, 347] on input "radio" at bounding box center [434, 346] width 16 height 16
radio input "true"
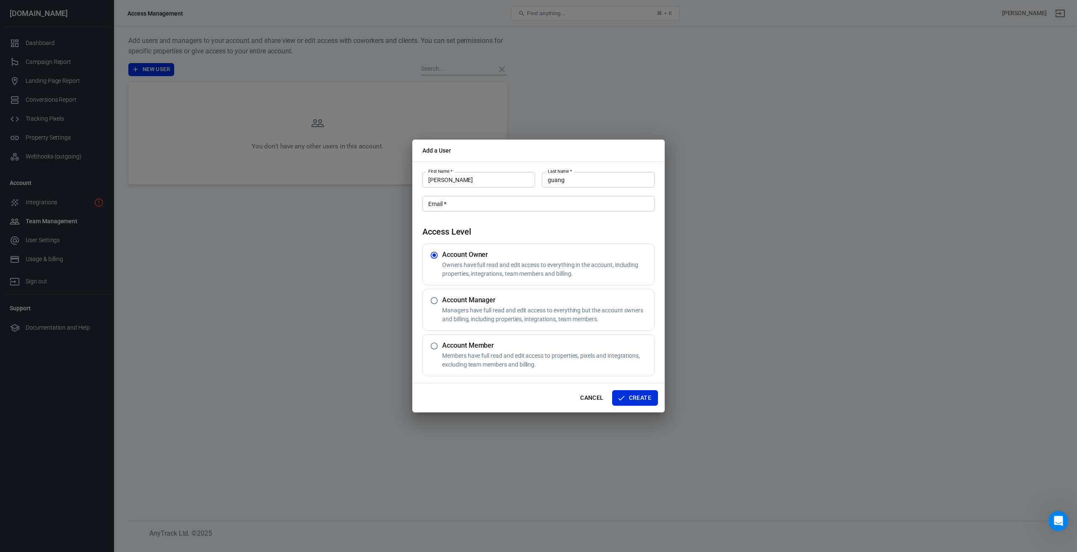
radio input "false"
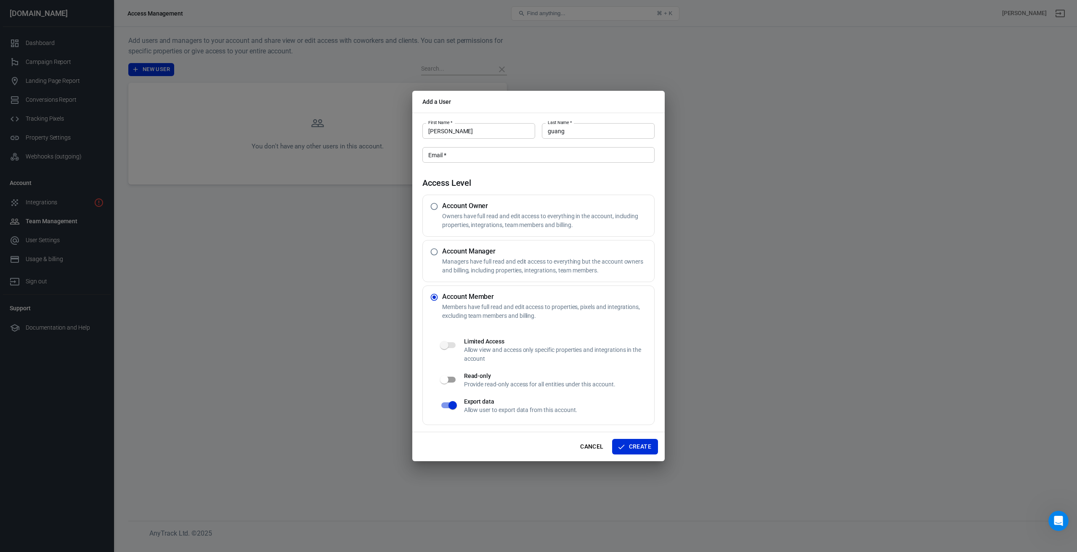
click at [435, 252] on input "radio" at bounding box center [434, 252] width 16 height 16
radio input "true"
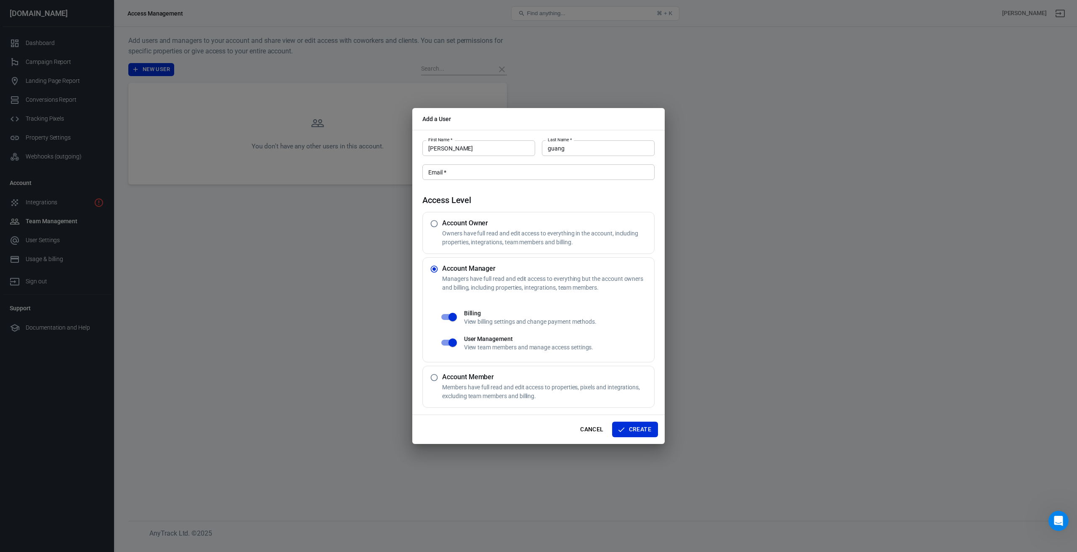
click at [434, 377] on input "radio" at bounding box center [434, 378] width 16 height 16
radio input "true"
radio input "false"
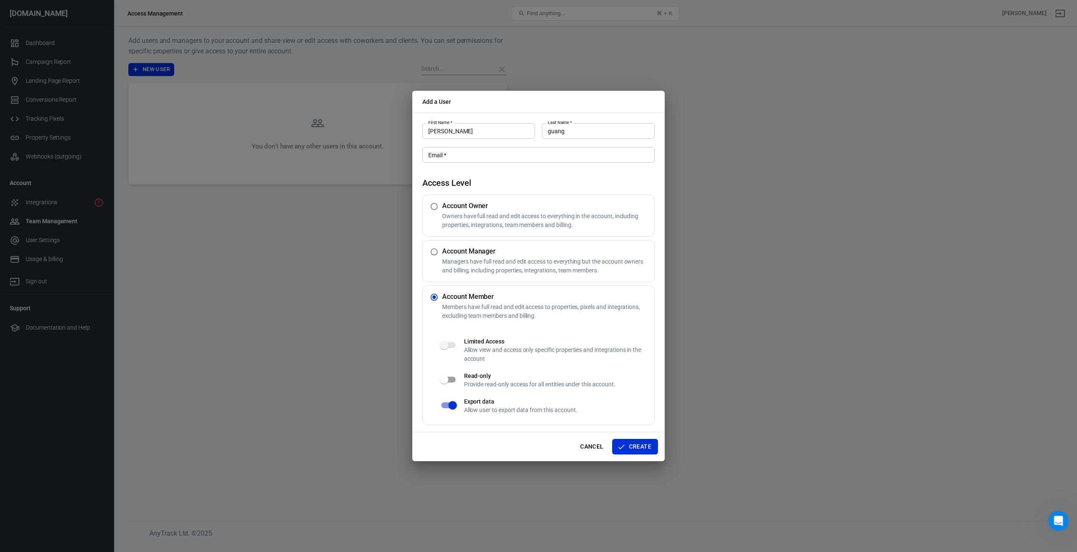
click at [453, 344] on span "Customize access for members is coming soon!" at bounding box center [448, 345] width 14 height 6
click at [452, 380] on input "checkbox" at bounding box center [444, 380] width 48 height 16
checkbox input "true"
click at [599, 337] on div "Limited Access Allow view and access only specific properties and integrations …" at bounding box center [545, 350] width 218 height 33
click at [457, 156] on input "Email   *" at bounding box center [538, 155] width 232 height 16
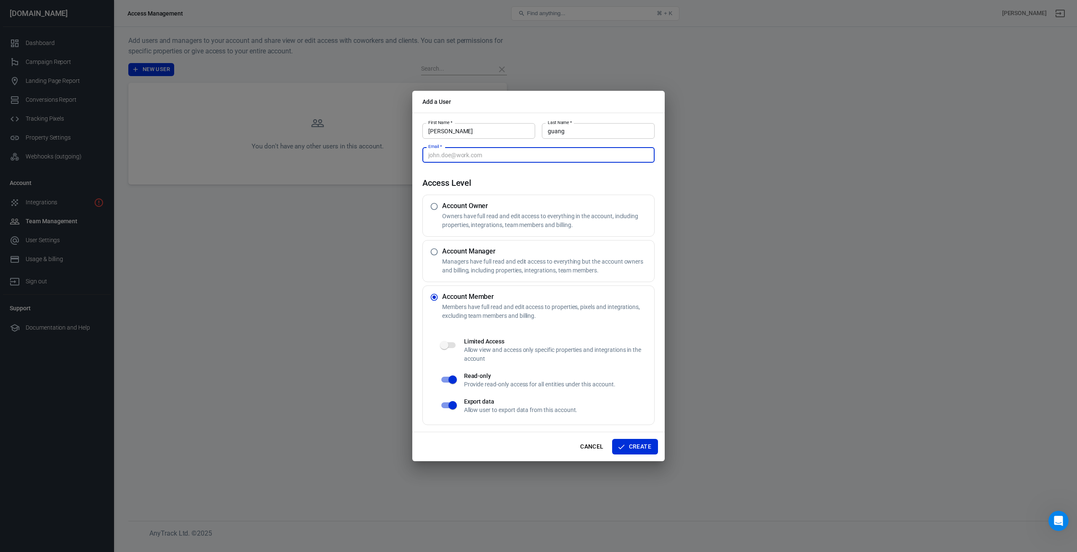
paste input "[EMAIL_ADDRESS][DOMAIN_NAME]"
type input "[EMAIL_ADDRESS][DOMAIN_NAME]"
click at [541, 445] on div "Cancel Create" at bounding box center [538, 446] width 252 height 29
click at [639, 448] on button "Create" at bounding box center [635, 447] width 46 height 16
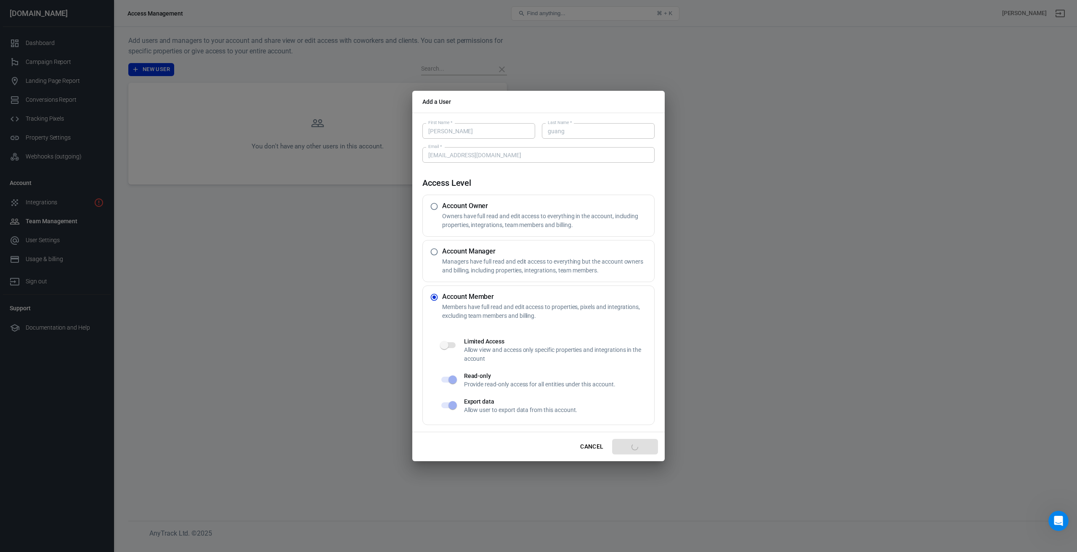
radio input "true"
radio input "false"
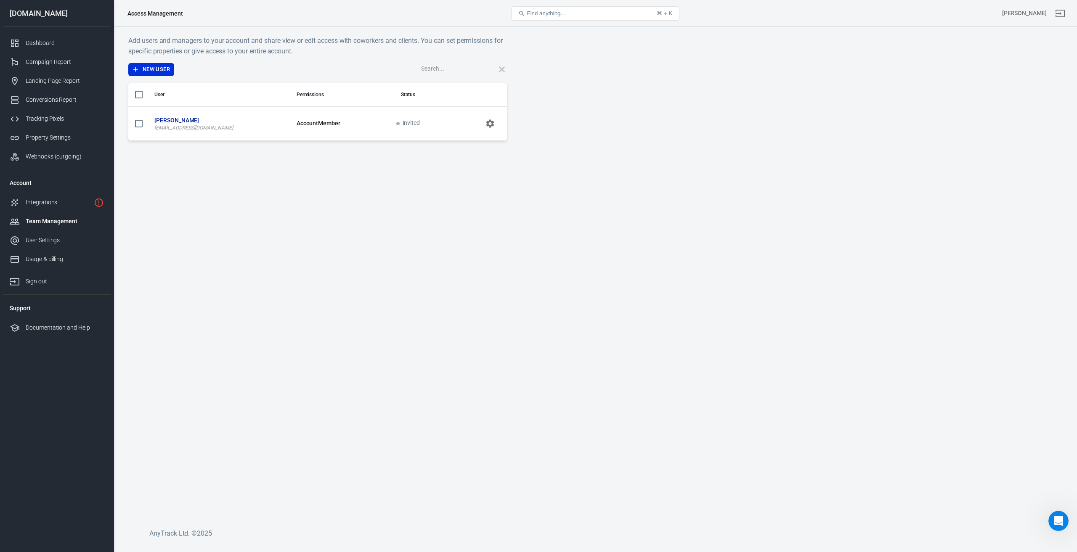
drag, startPoint x: 409, startPoint y: 188, endPoint x: 139, endPoint y: 124, distance: 277.4
click at [139, 124] on input "scrollable content" at bounding box center [139, 124] width 18 height 18
checkbox input "true"
click at [492, 123] on icon "scrollable content" at bounding box center [490, 124] width 8 height 8
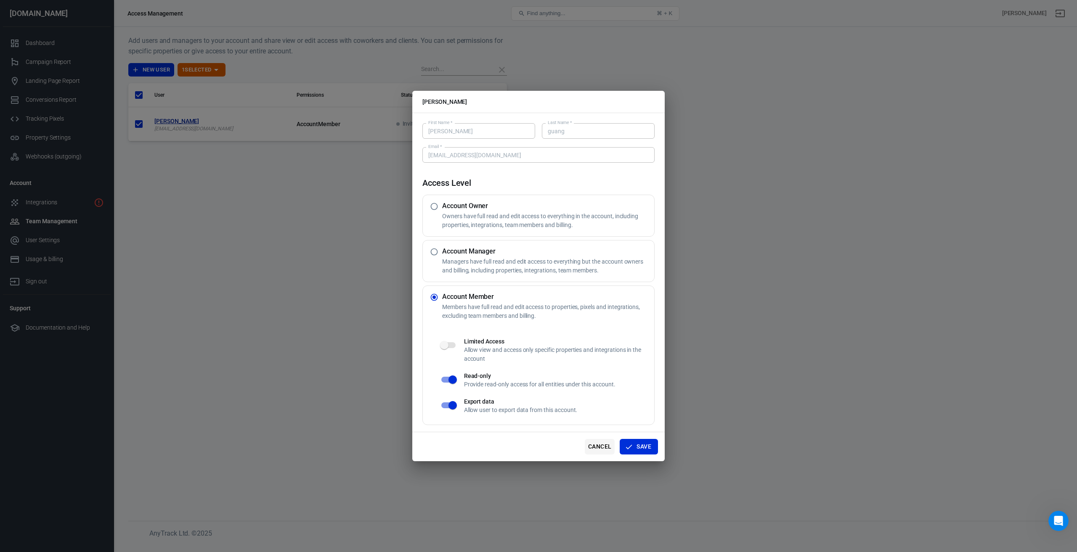
click at [596, 443] on button "Cancel" at bounding box center [600, 447] width 30 height 16
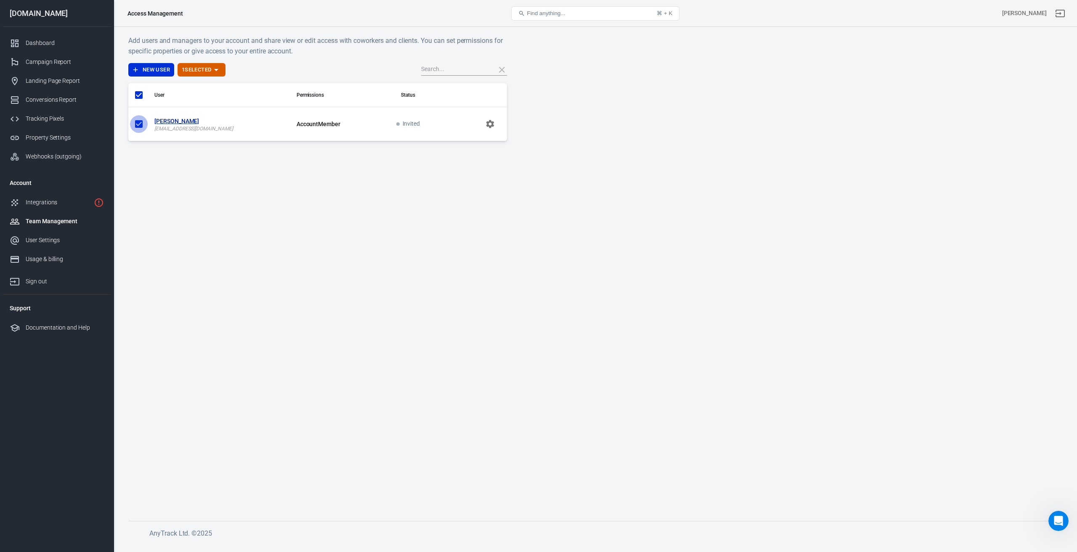
click at [139, 124] on input "scrollable content" at bounding box center [139, 124] width 18 height 18
checkbox input "false"
click at [302, 216] on main "Add users and managers to your account and share view or edit access with cowor…" at bounding box center [595, 271] width 934 height 472
click at [42, 43] on div "Dashboard" at bounding box center [65, 43] width 78 height 9
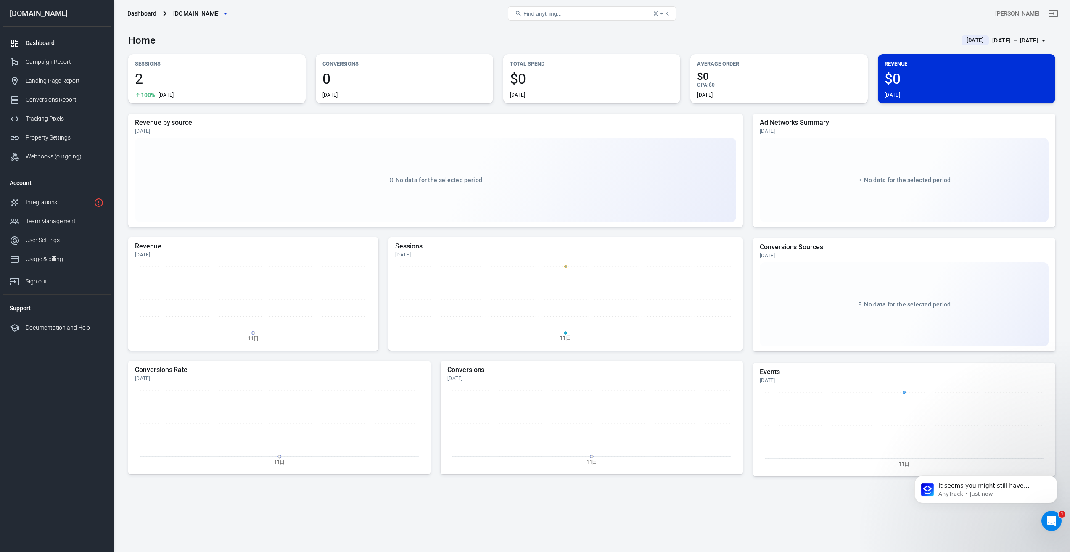
click at [318, 15] on div "Dashboard [DOMAIN_NAME]" at bounding box center [279, 13] width 310 height 20
click at [230, 12] on icon "button" at bounding box center [225, 13] width 10 height 10
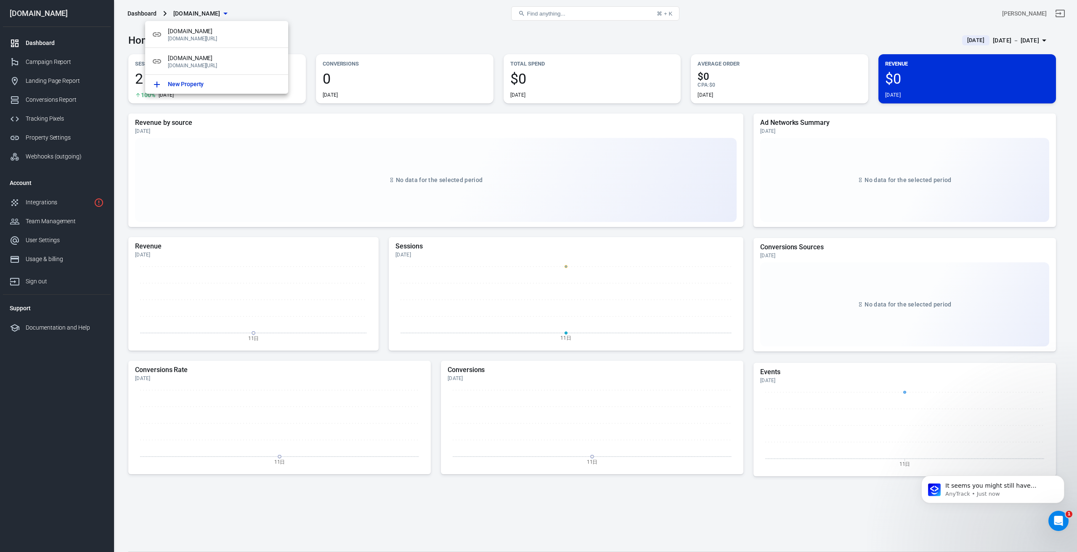
click at [400, 24] on div at bounding box center [538, 276] width 1077 height 552
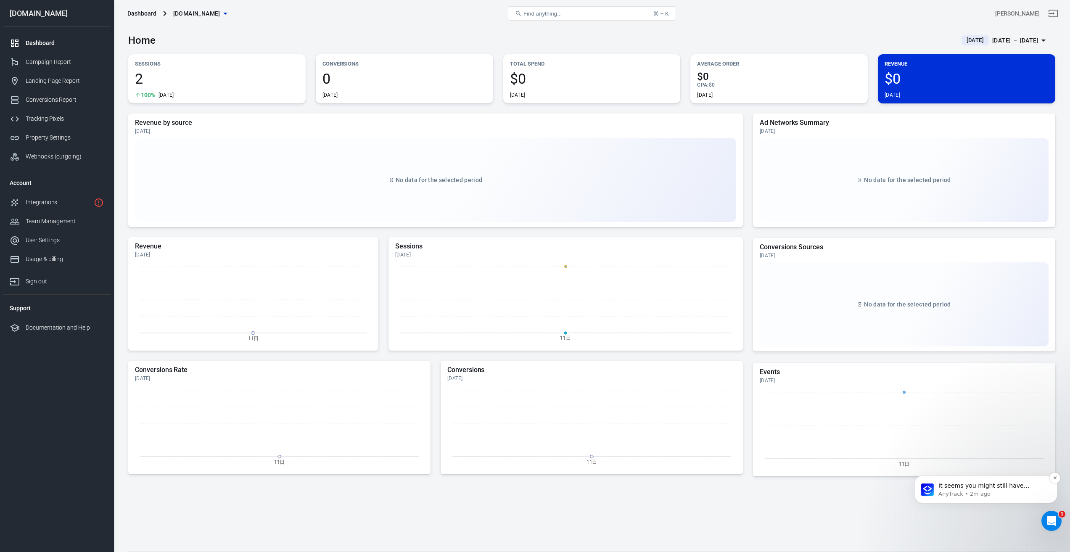
click at [993, 485] on p "It seems you might still have questions about your Everflow integration or conv…" at bounding box center [993, 486] width 109 height 8
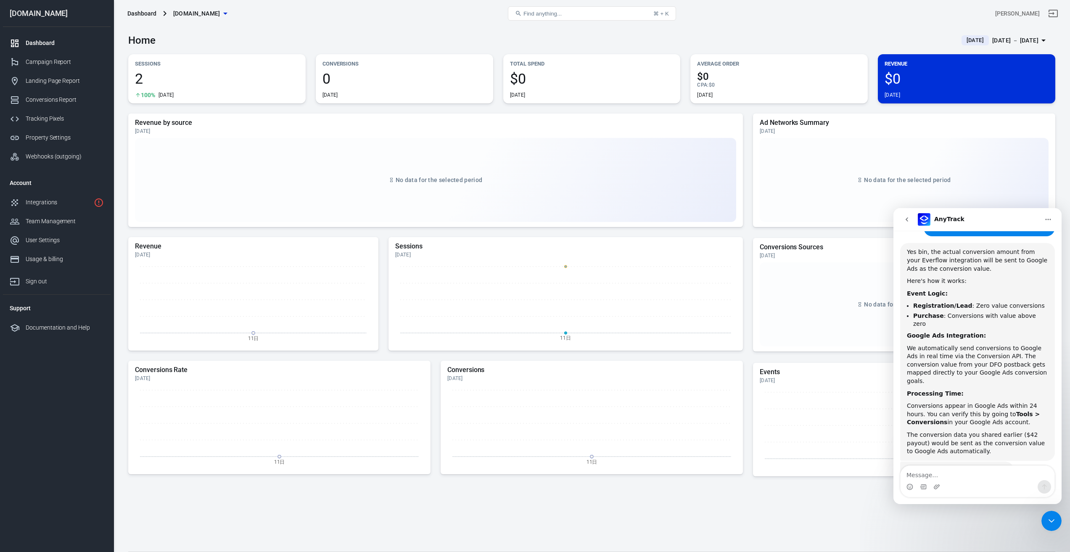
scroll to position [1, 0]
click at [946, 474] on textarea "Message…" at bounding box center [978, 473] width 154 height 14
type textarea "thank you"
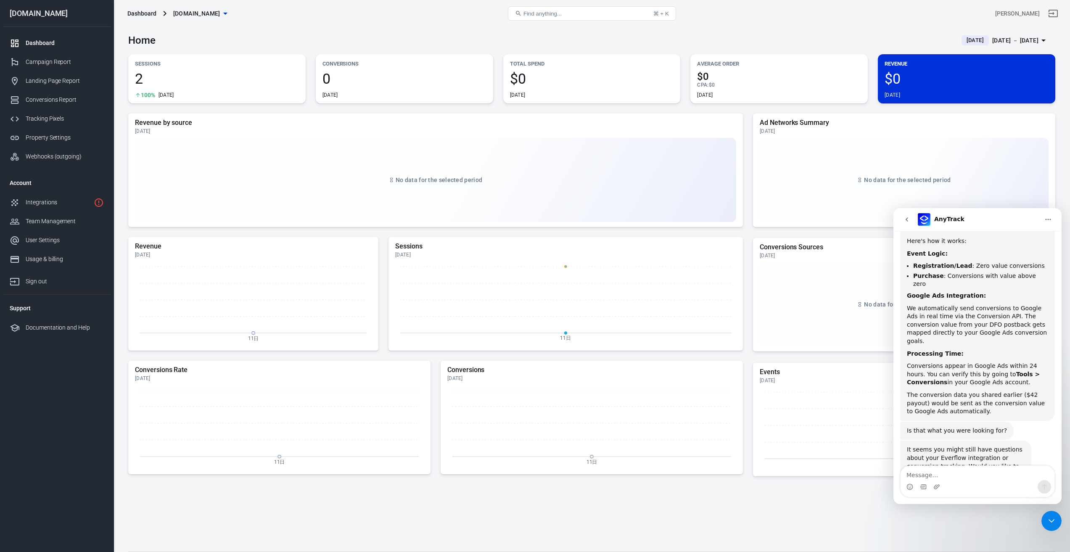
scroll to position [3515, 0]
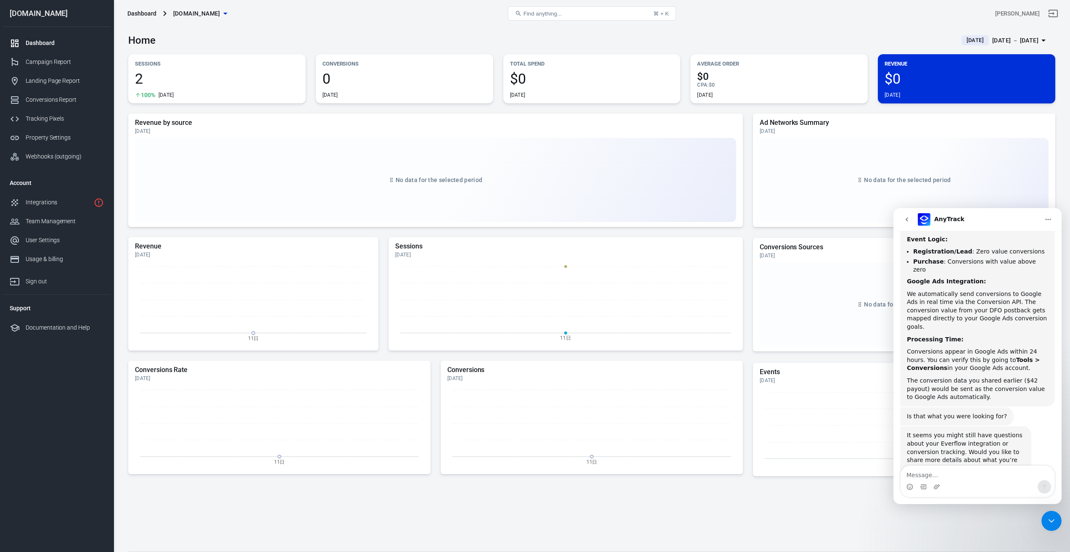
click at [910, 220] on icon "go back" at bounding box center [907, 219] width 7 height 7
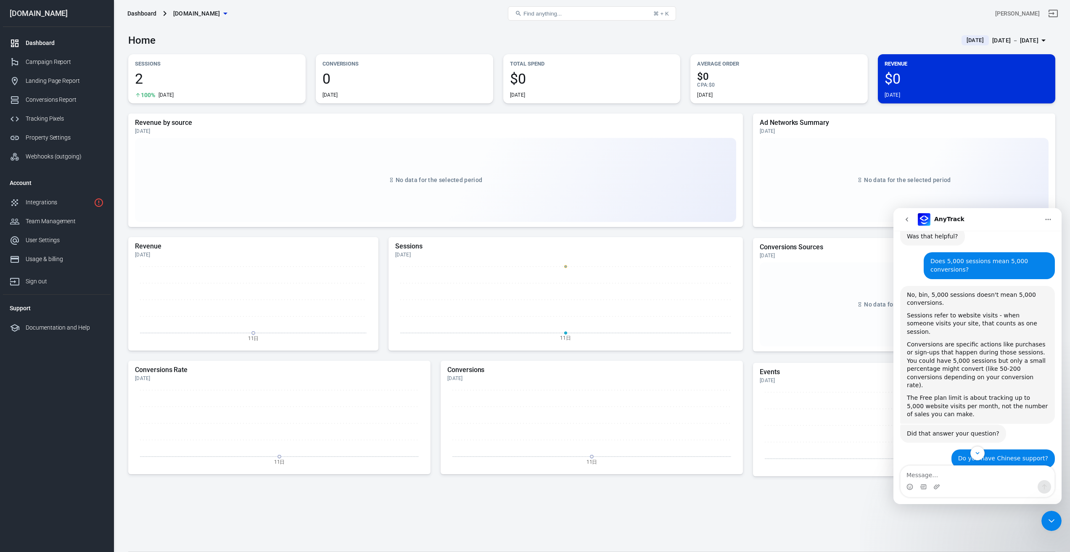
scroll to position [2986, 0]
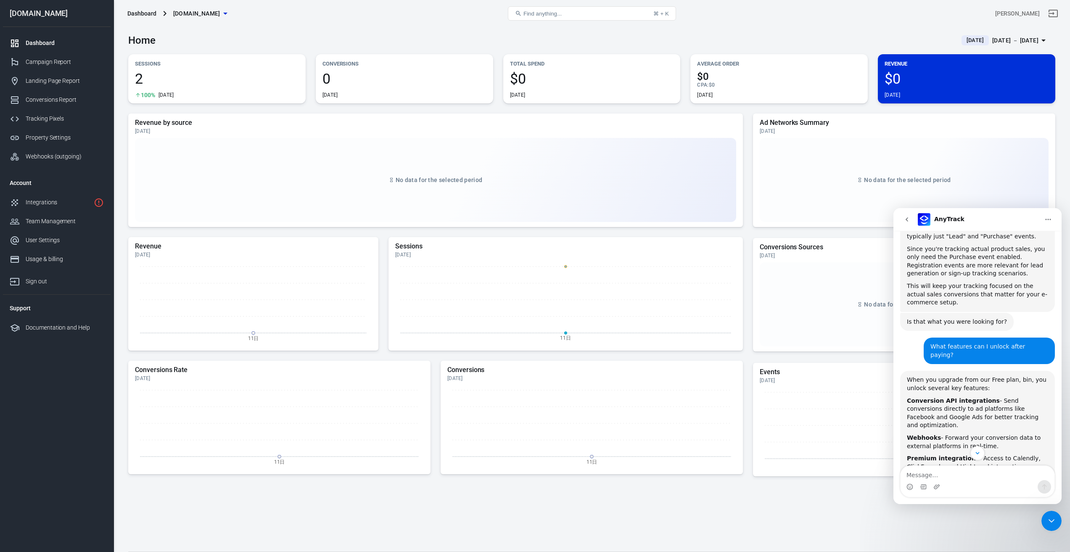
click at [906, 220] on icon "go back" at bounding box center [907, 219] width 7 height 7
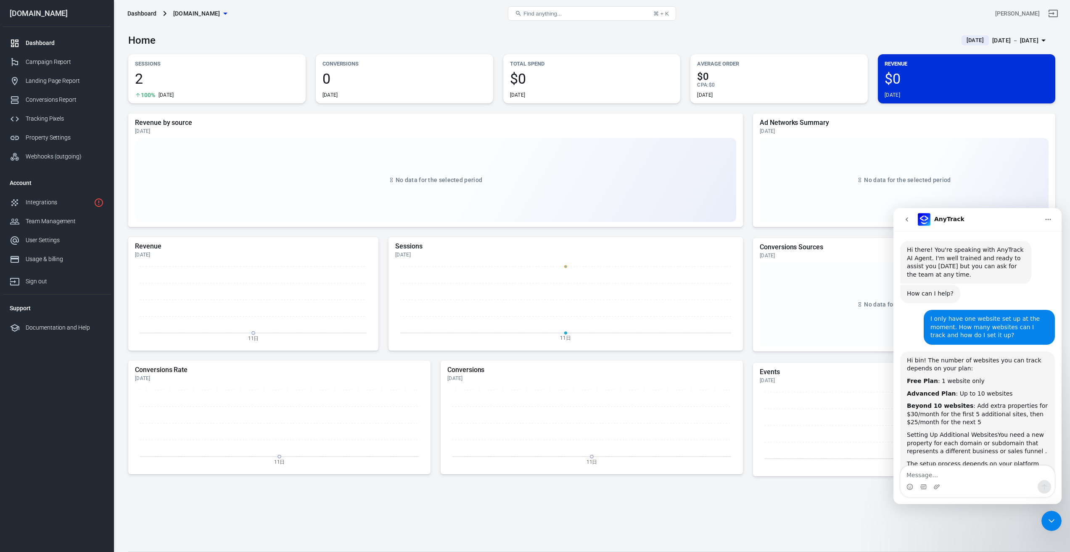
scroll to position [3515, 0]
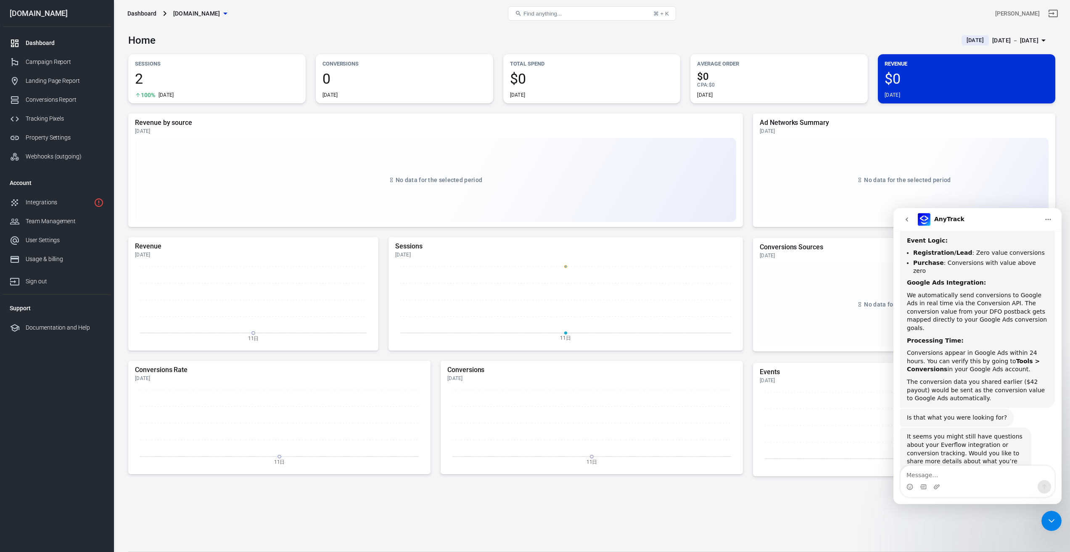
click at [906, 220] on icon "go back" at bounding box center [907, 219] width 7 height 7
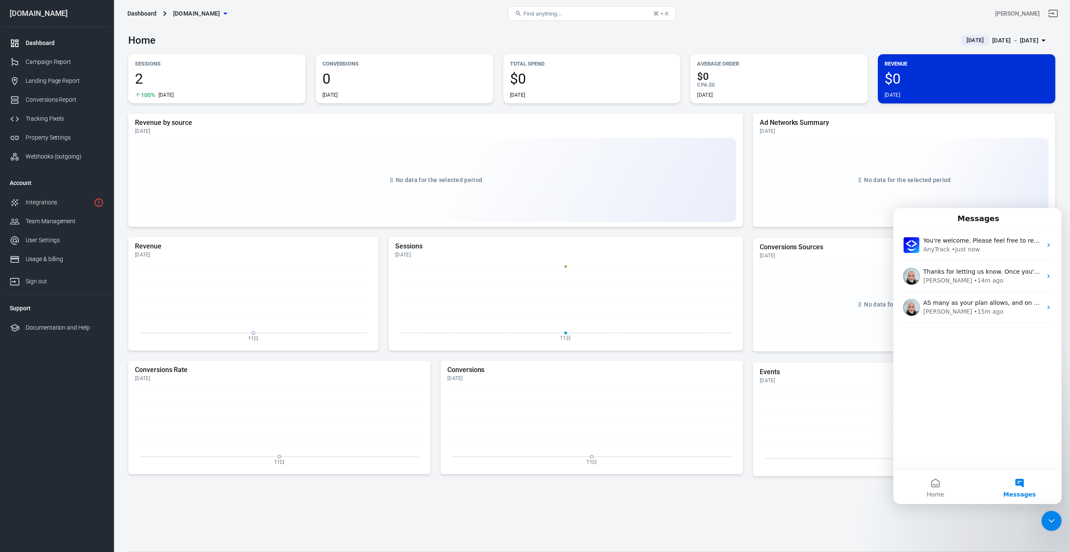
scroll to position [0, 0]
click at [974, 395] on div "You're welcome. Please feel free to reach out if you have any more questions or…" at bounding box center [978, 350] width 168 height 241
drag, startPoint x: 495, startPoint y: 506, endPoint x: 479, endPoint y: 493, distance: 21.0
click at [496, 506] on div "Revenue by source [DATE] No data for the selected period Revenue [DATE] 11日 Ses…" at bounding box center [591, 326] width 927 height 425
click at [48, 203] on div "Integrations" at bounding box center [58, 202] width 65 height 9
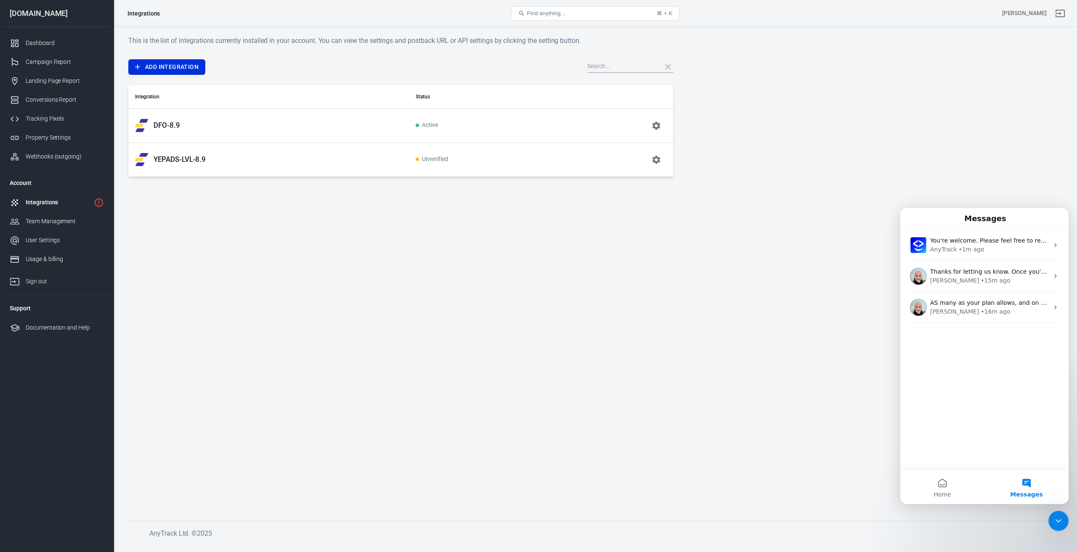
click at [610, 125] on td at bounding box center [617, 126] width 112 height 34
click at [638, 126] on td at bounding box center [617, 126] width 112 height 34
click at [660, 124] on icon "button" at bounding box center [656, 126] width 10 height 10
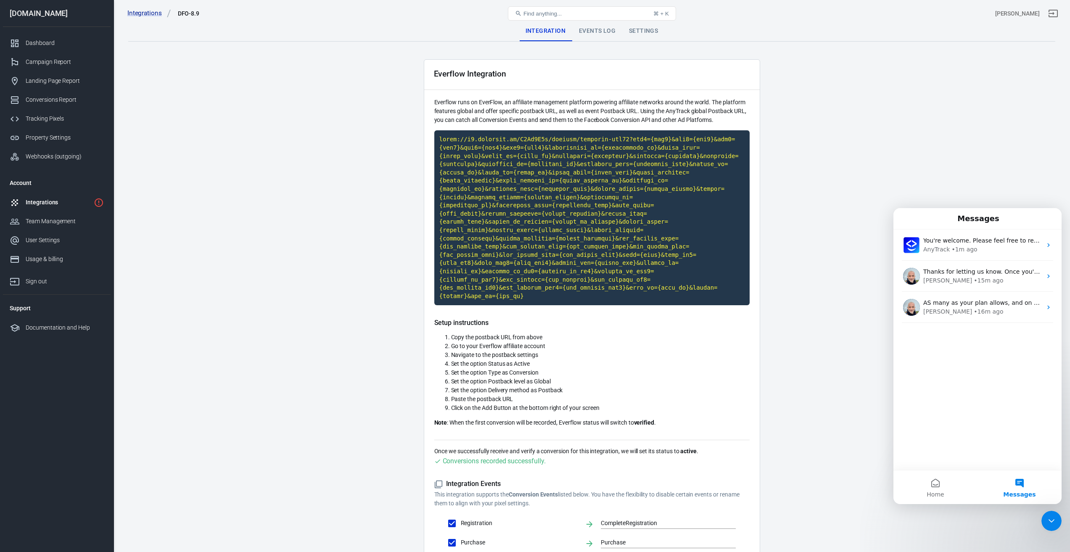
click at [587, 27] on div "Events Log" at bounding box center [597, 31] width 50 height 20
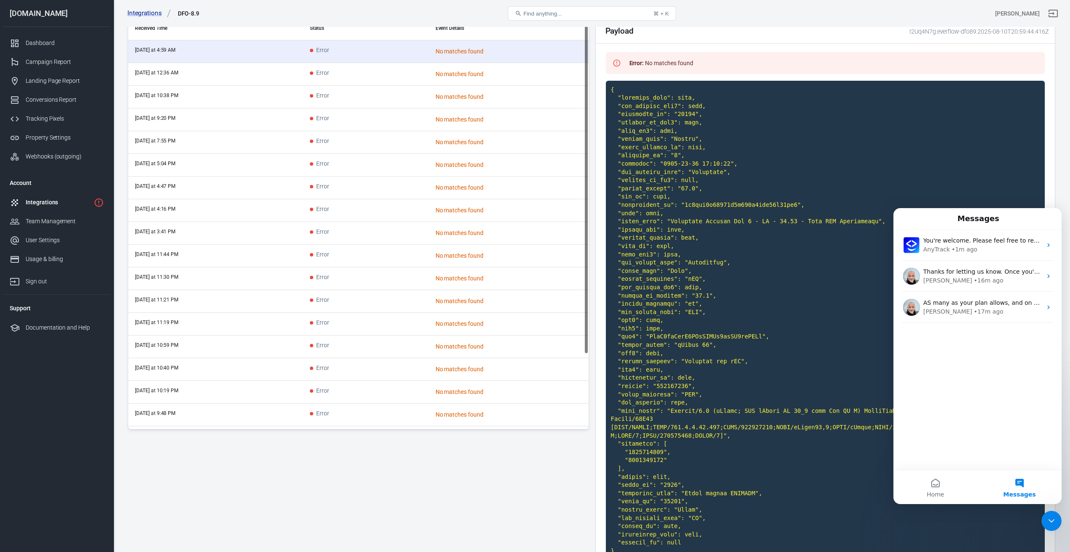
scroll to position [180, 0]
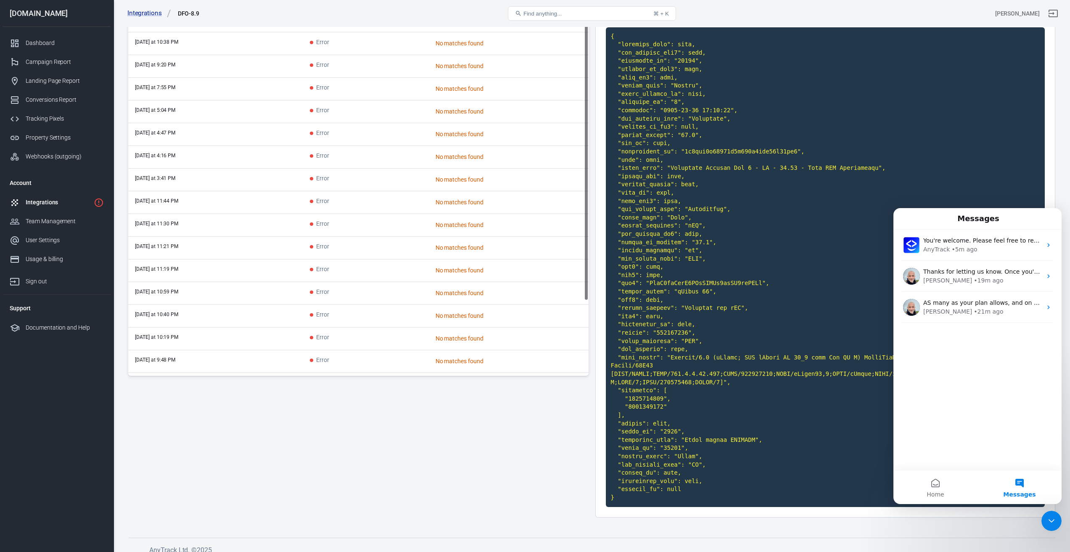
drag, startPoint x: 484, startPoint y: 509, endPoint x: 482, endPoint y: 495, distance: 13.6
click at [484, 509] on div "Refresh Received Time Status Event Details [DATE] at 4:59 AM Error No matches f…" at bounding box center [358, 243] width 461 height 561
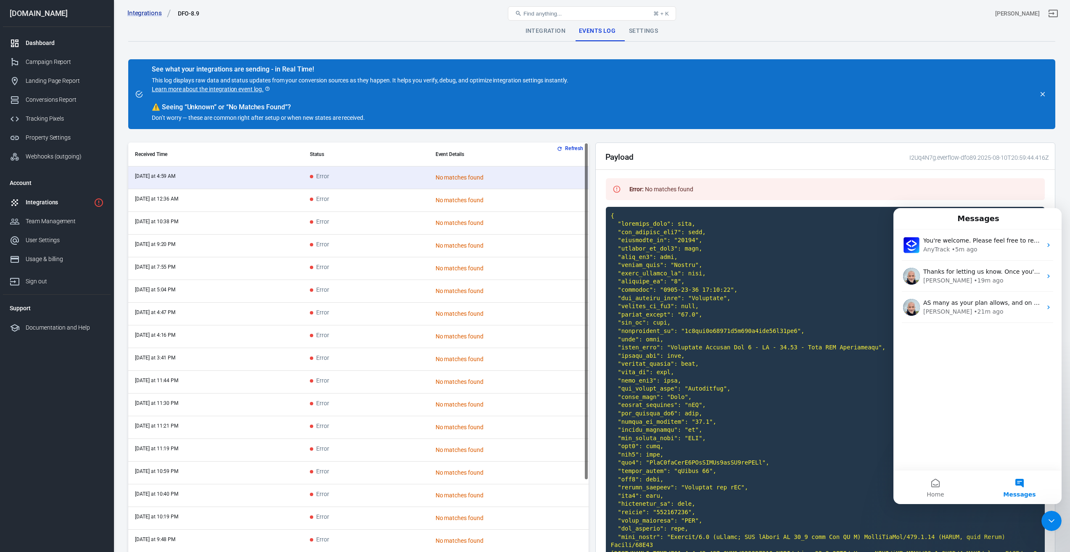
click at [40, 40] on div "Dashboard" at bounding box center [65, 43] width 78 height 9
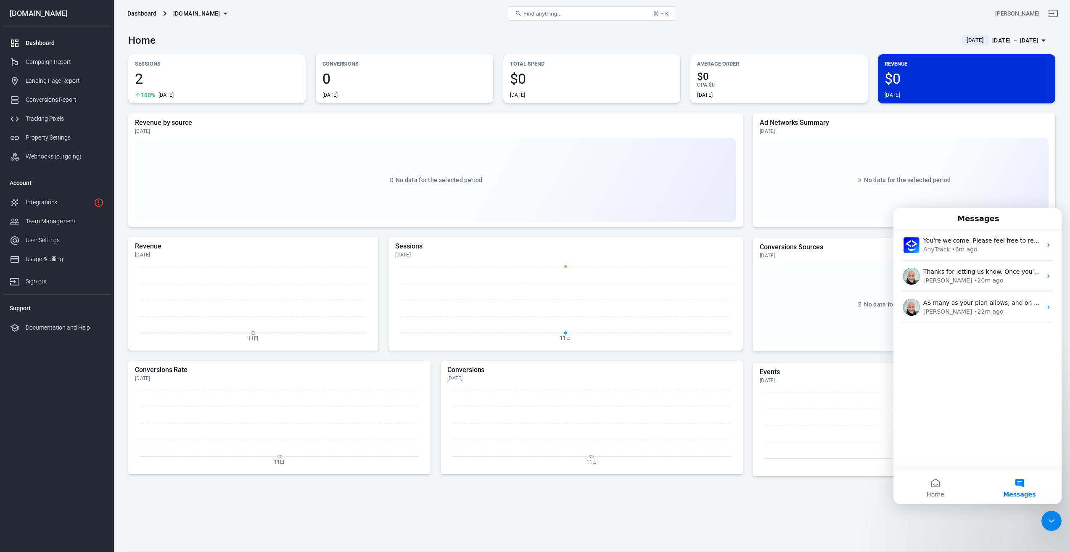
drag, startPoint x: 636, startPoint y: 498, endPoint x: 632, endPoint y: 493, distance: 7.0
click at [636, 497] on div "Revenue by source [DATE] No data for the selected period Revenue [DATE] 11日 Ses…" at bounding box center [591, 326] width 927 height 425
